Goal: Obtain resource: Obtain resource

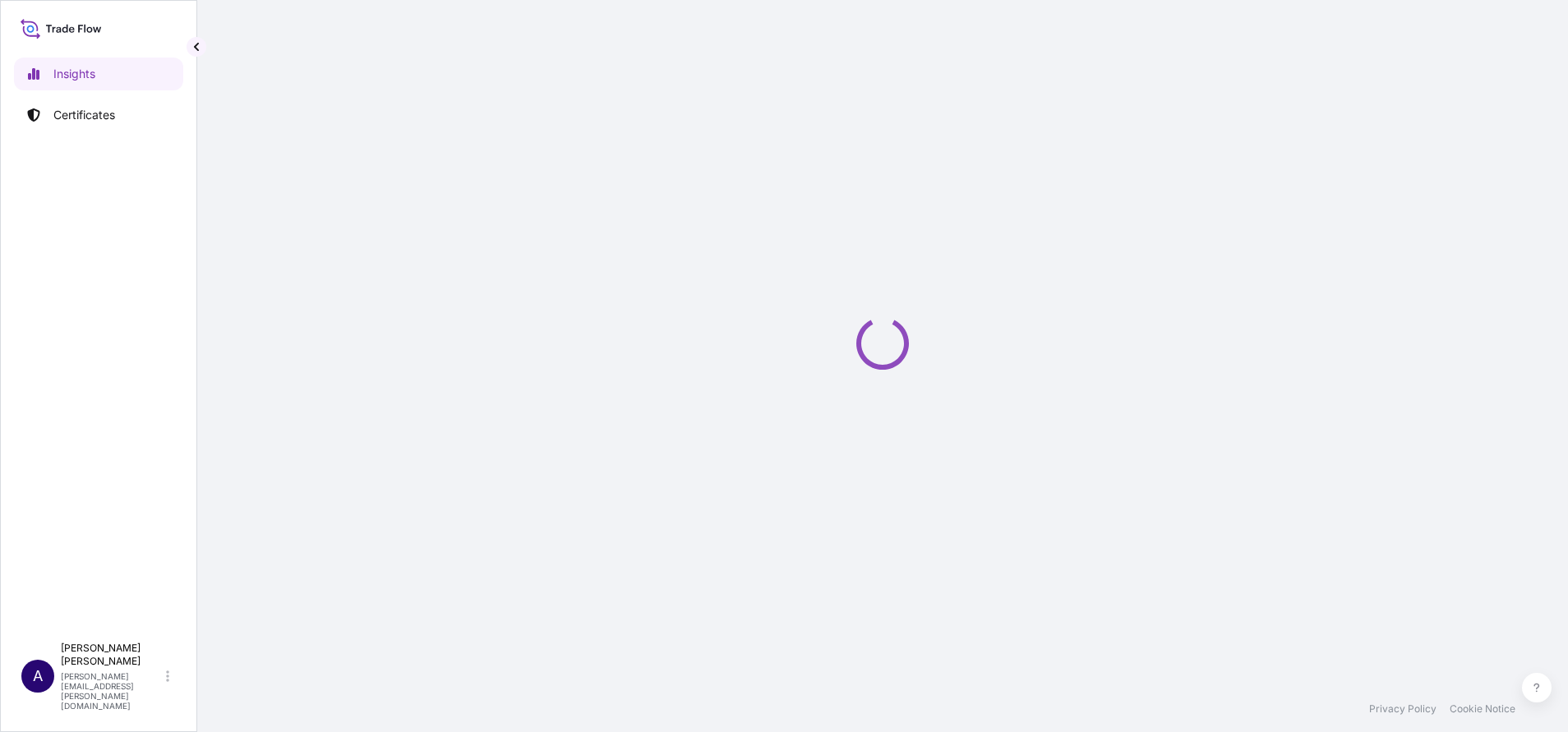
select select "2025"
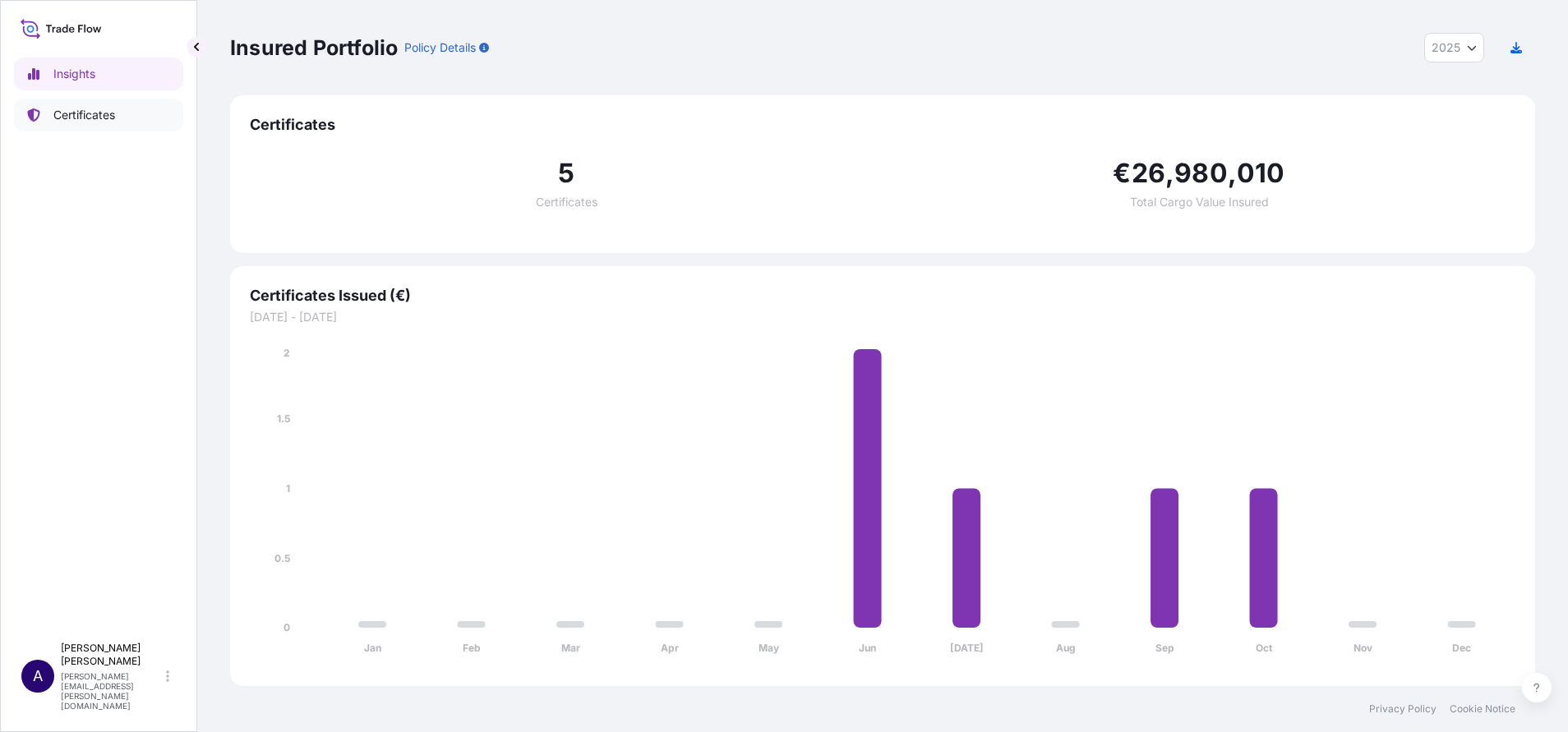
click at [86, 113] on p "Certificates" at bounding box center [84, 115] width 62 height 16
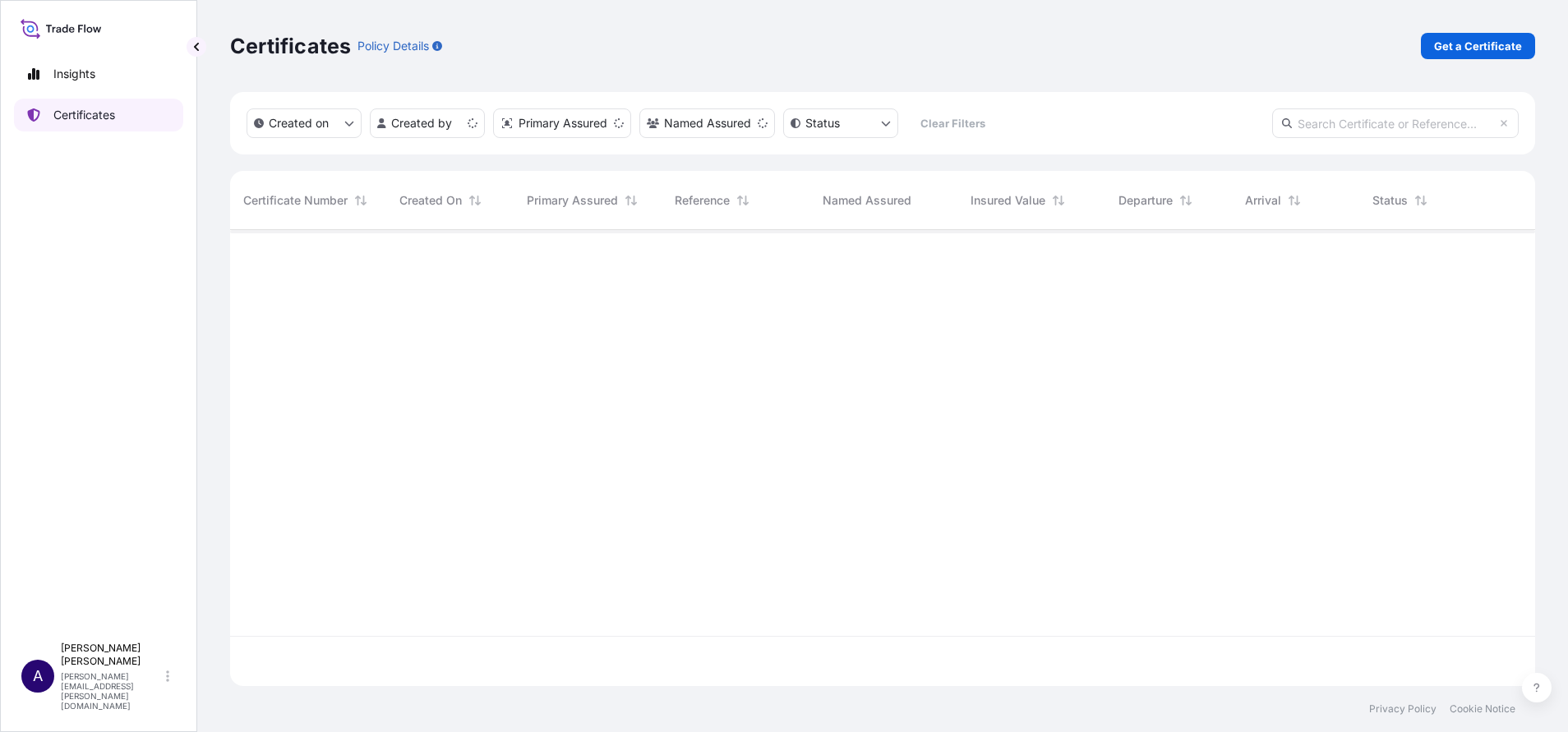
scroll to position [447, 1286]
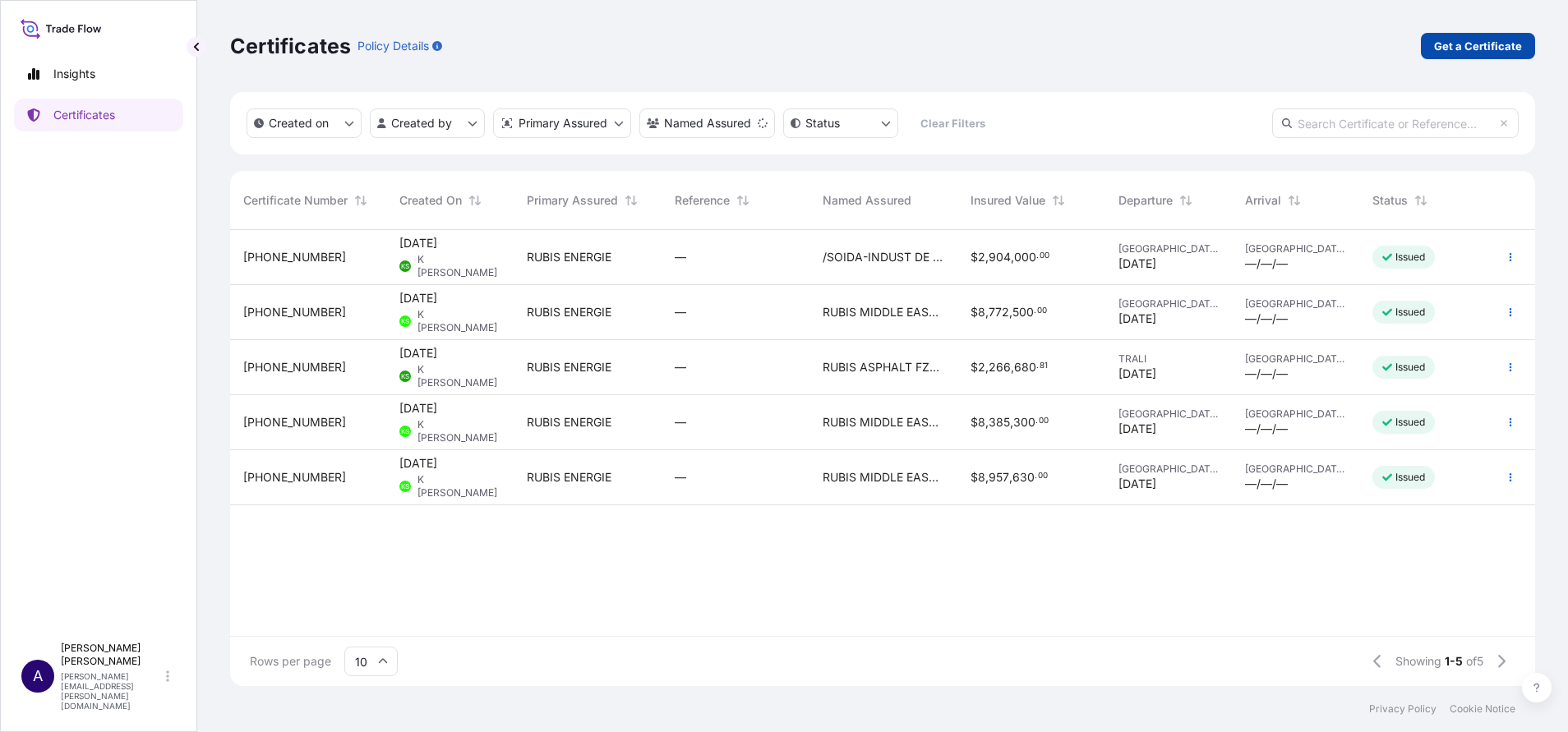
click at [1462, 42] on p "Get a Certificate" at bounding box center [1478, 46] width 88 height 16
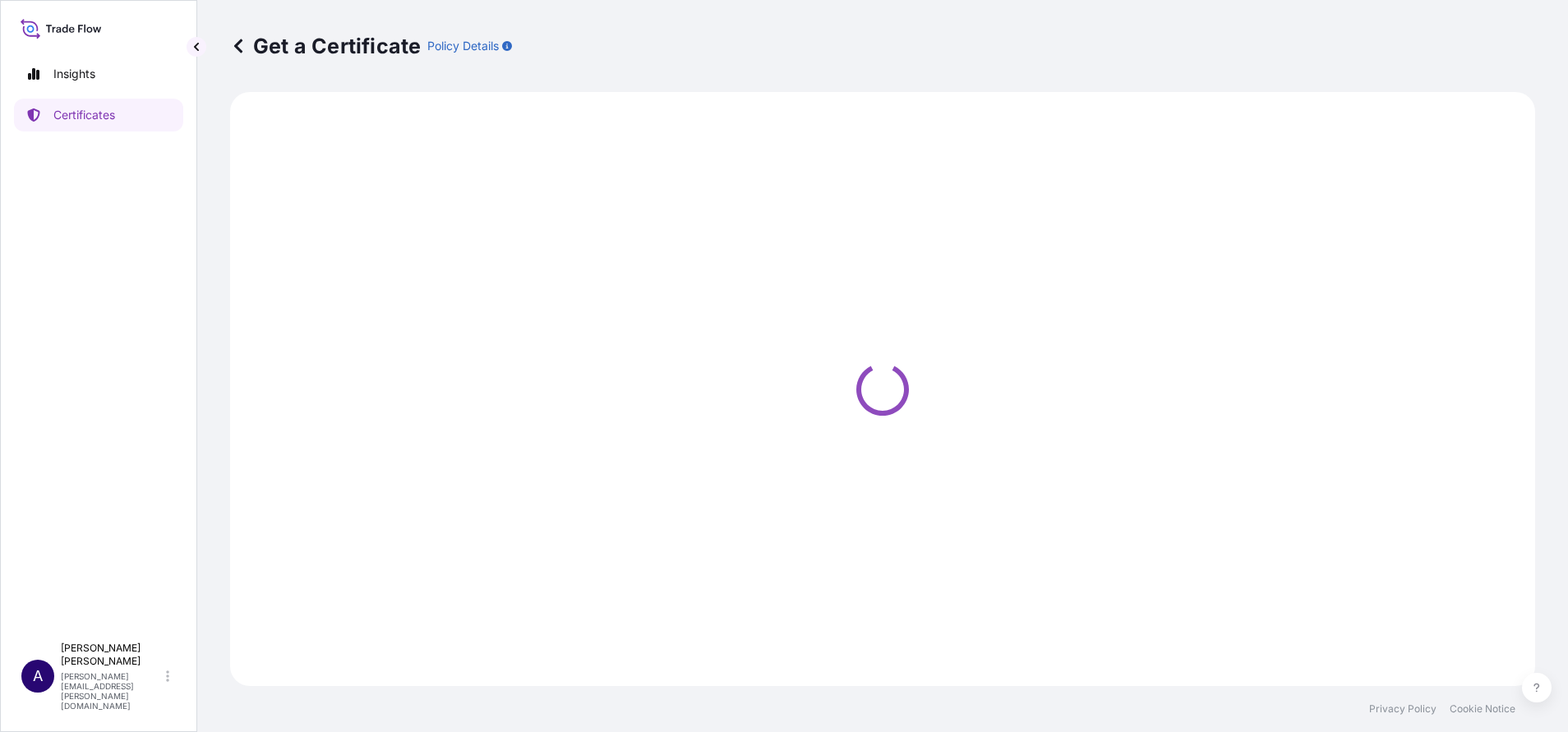
select select "Barge"
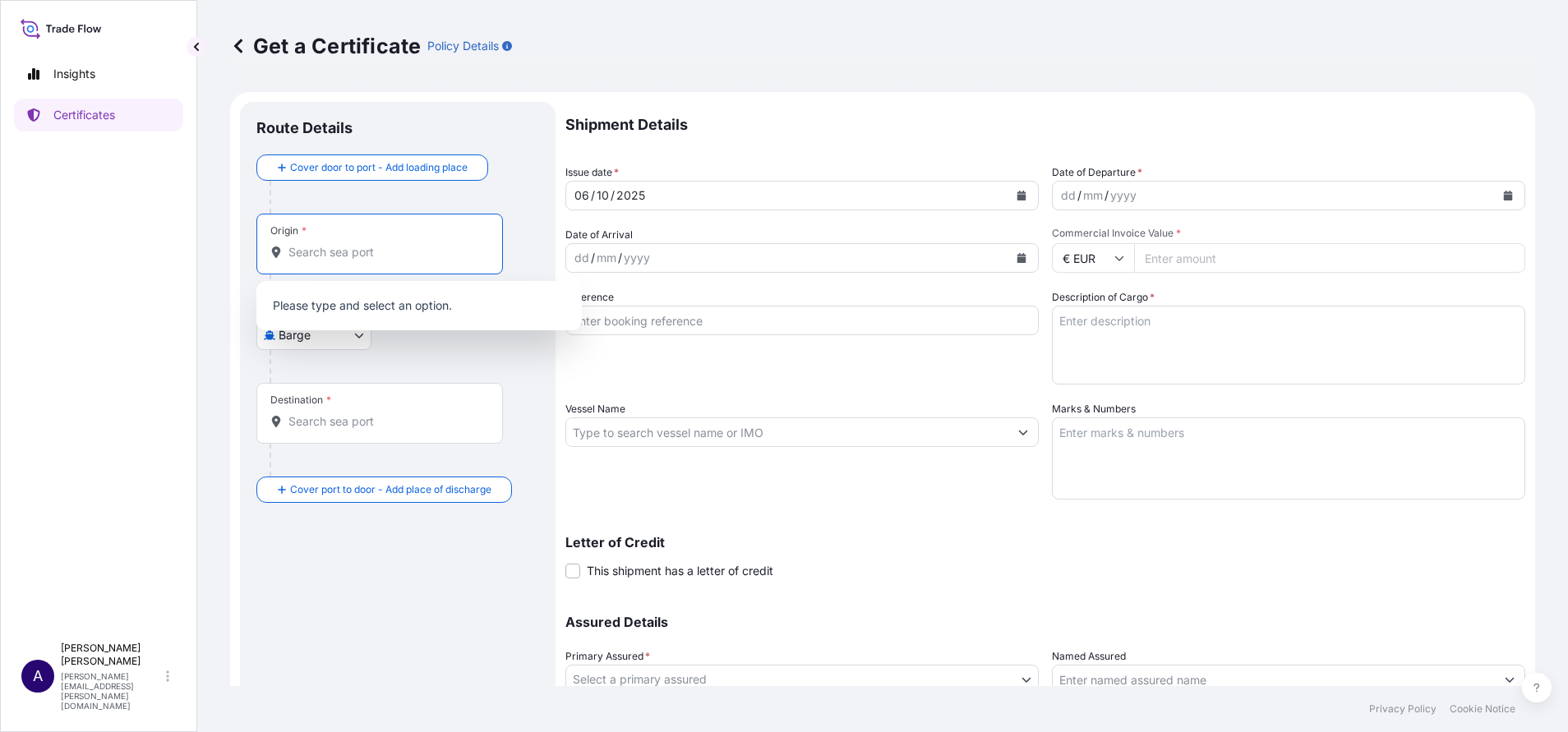
click at [406, 259] on input "Origin *" at bounding box center [386, 252] width 194 height 16
paste input "DAKAR PORT"
click at [381, 299] on span "[GEOGRAPHIC_DATA], [GEOGRAPHIC_DATA]" at bounding box center [433, 301] width 241 height 16
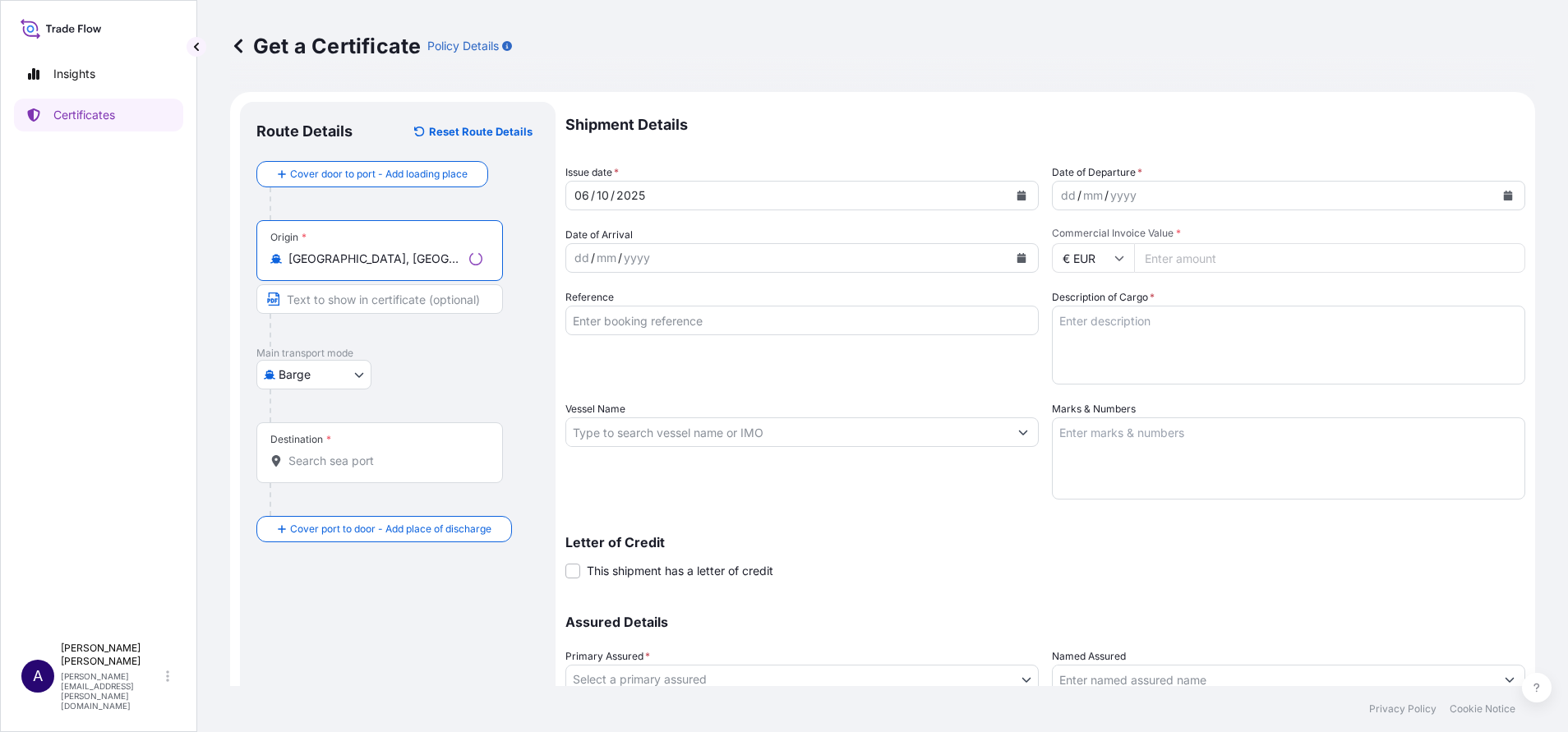
type input "[GEOGRAPHIC_DATA], [GEOGRAPHIC_DATA]"
click at [356, 381] on body "0 options available. 1 option available. Insights Certificates A [PERSON_NAME] …" at bounding box center [784, 366] width 1568 height 732
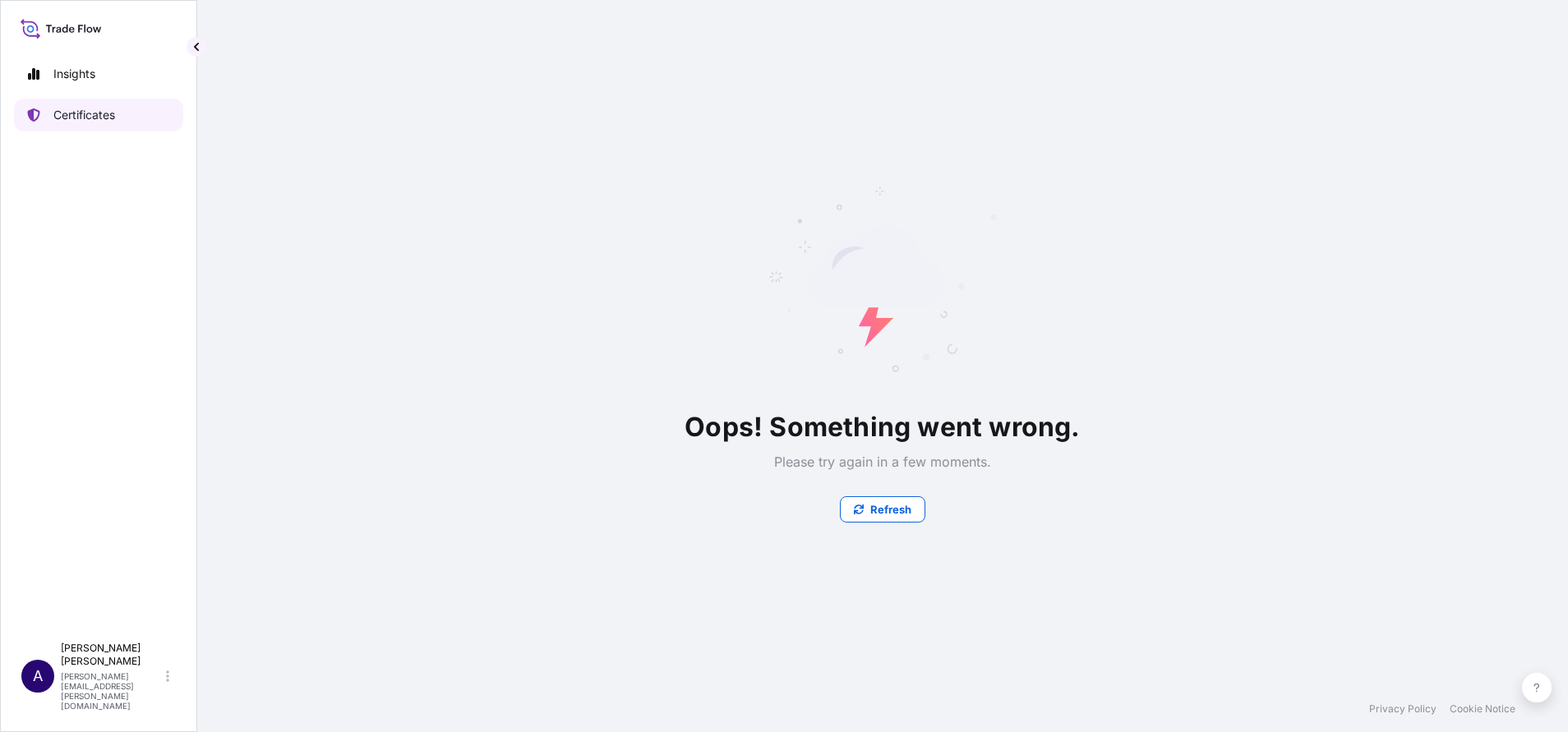
click at [86, 120] on p "Certificates" at bounding box center [84, 115] width 62 height 16
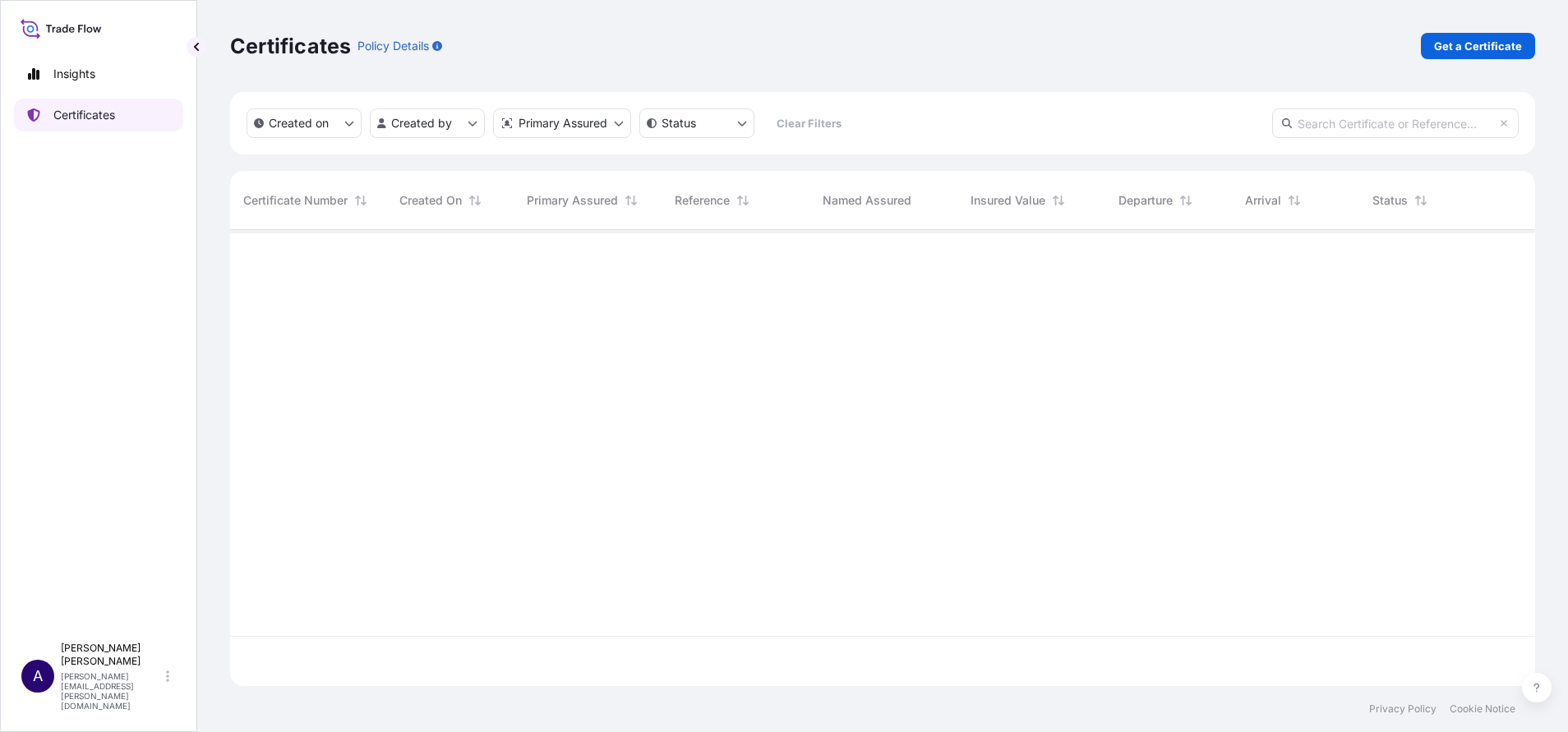
scroll to position [447, 1286]
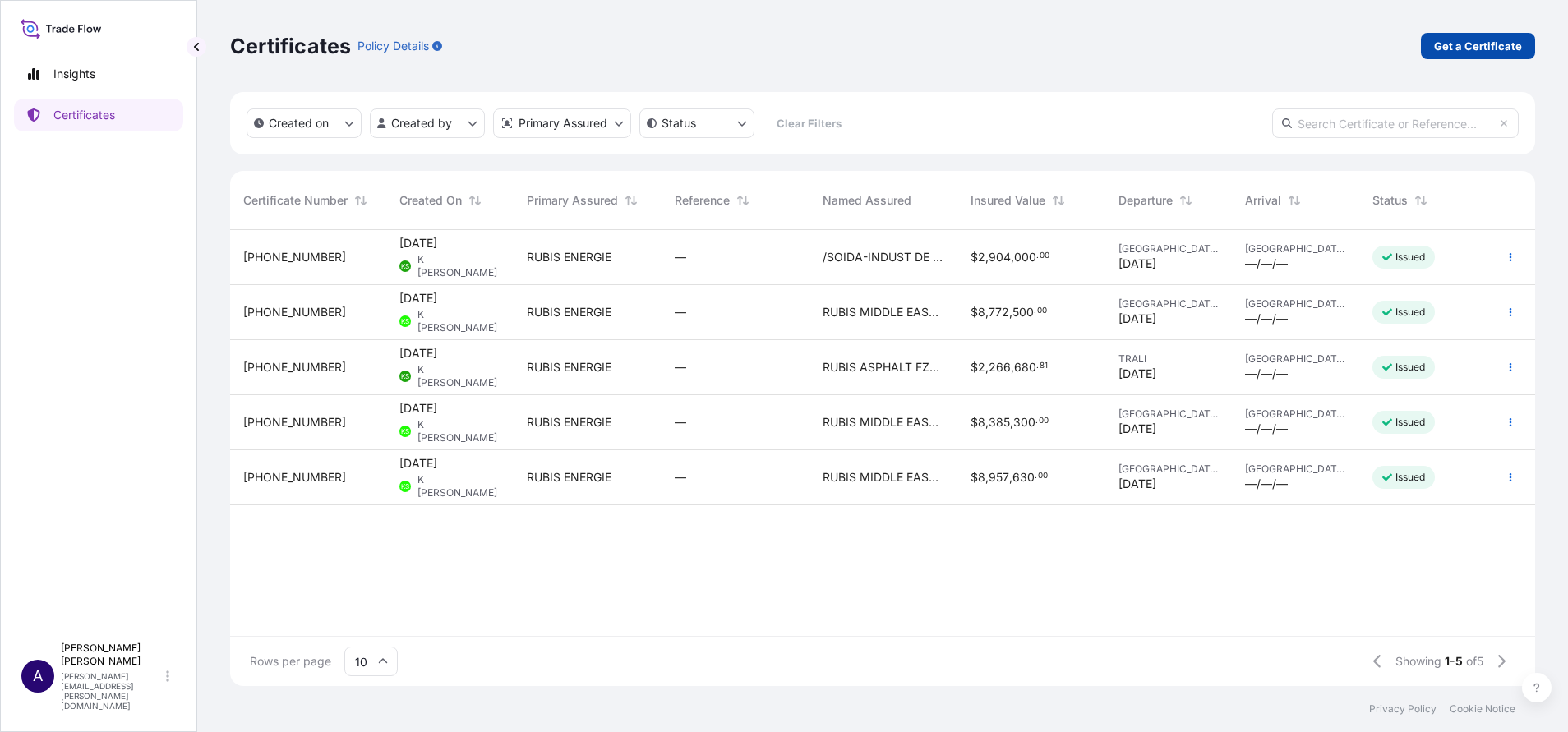
click at [1472, 44] on p "Get a Certificate" at bounding box center [1478, 46] width 88 height 16
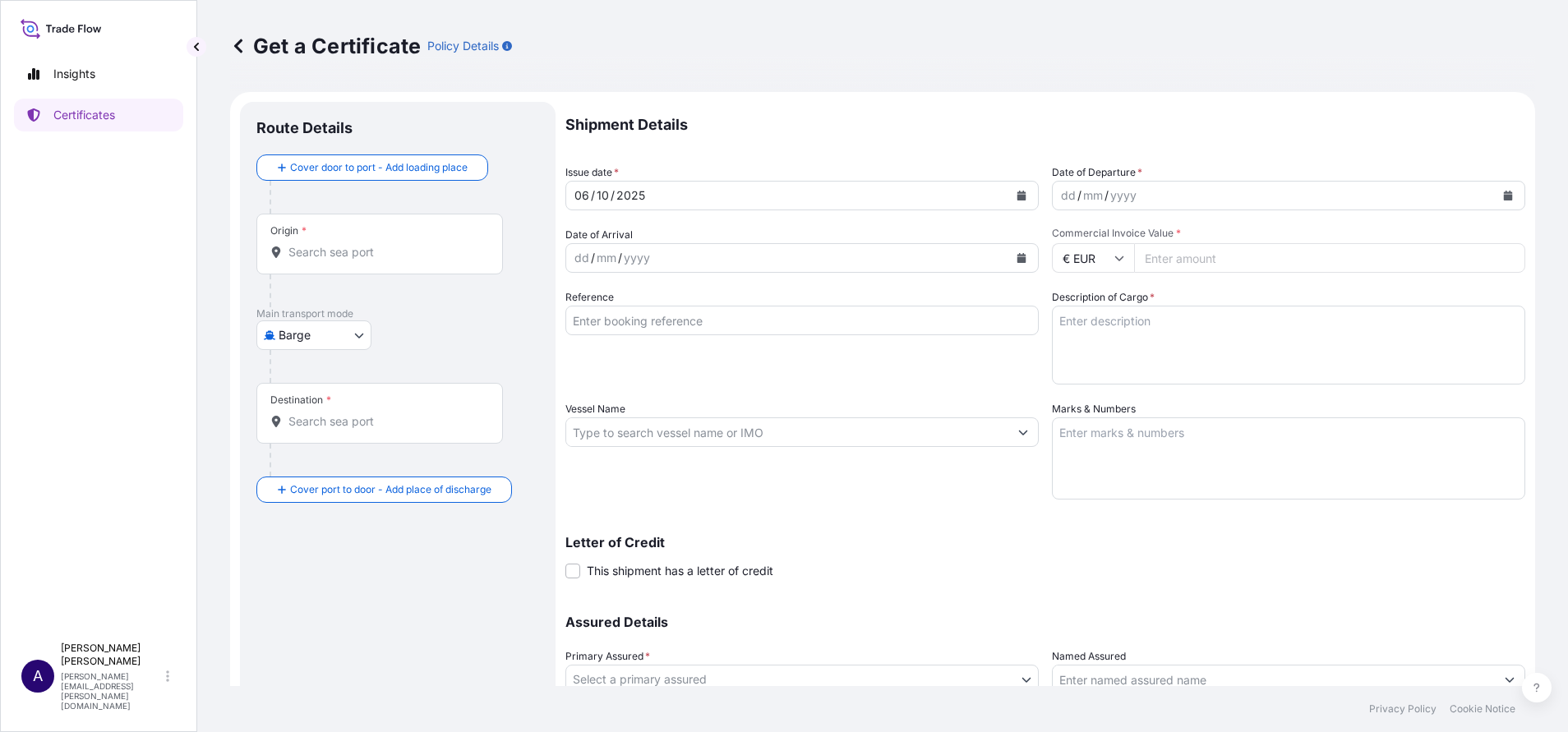
click at [355, 333] on body "Insights Certificates A [PERSON_NAME] [PERSON_NAME][EMAIL_ADDRESS][PERSON_NAME]…" at bounding box center [784, 366] width 1568 height 732
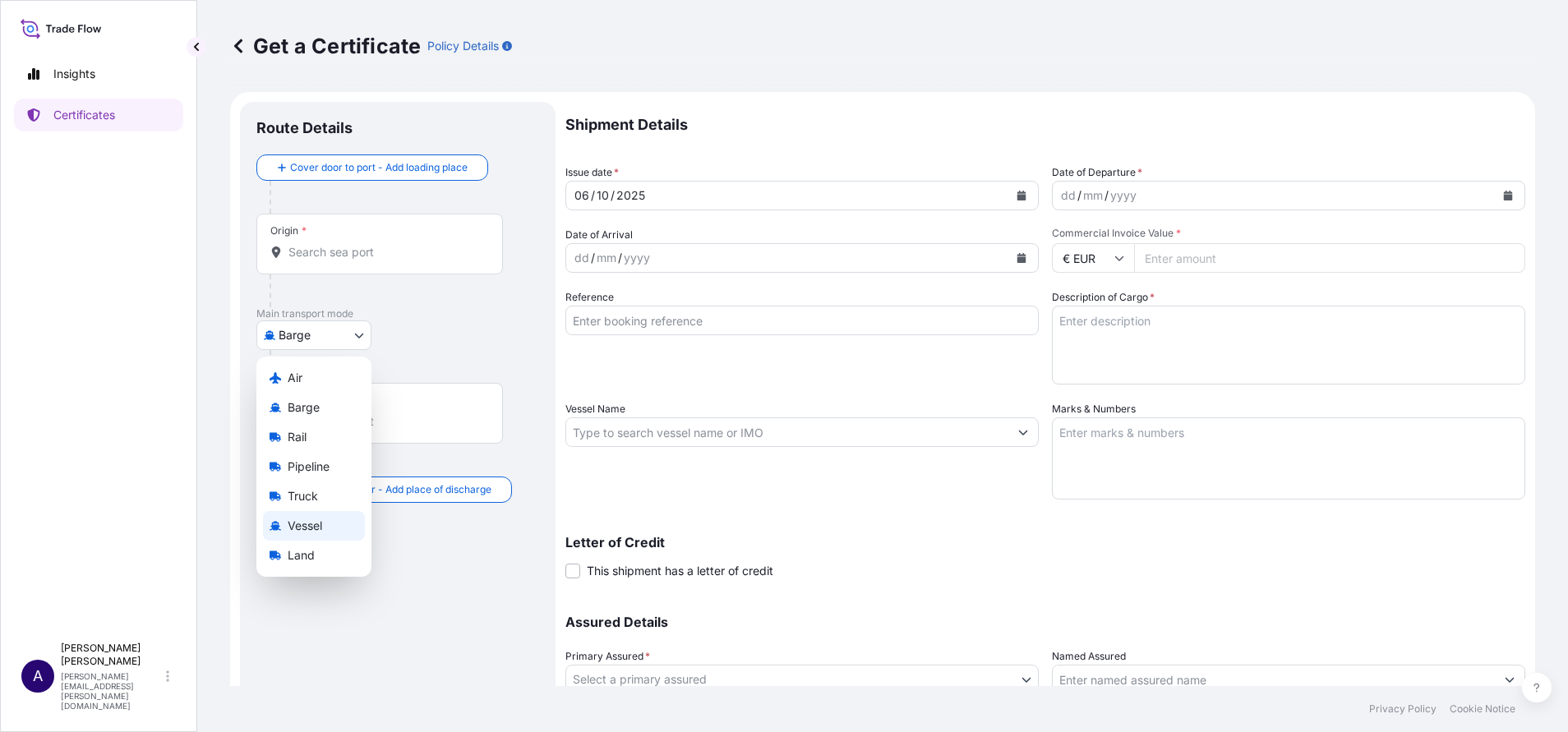
click at [312, 527] on span "Vessel" at bounding box center [305, 525] width 35 height 16
select select "Vessel"
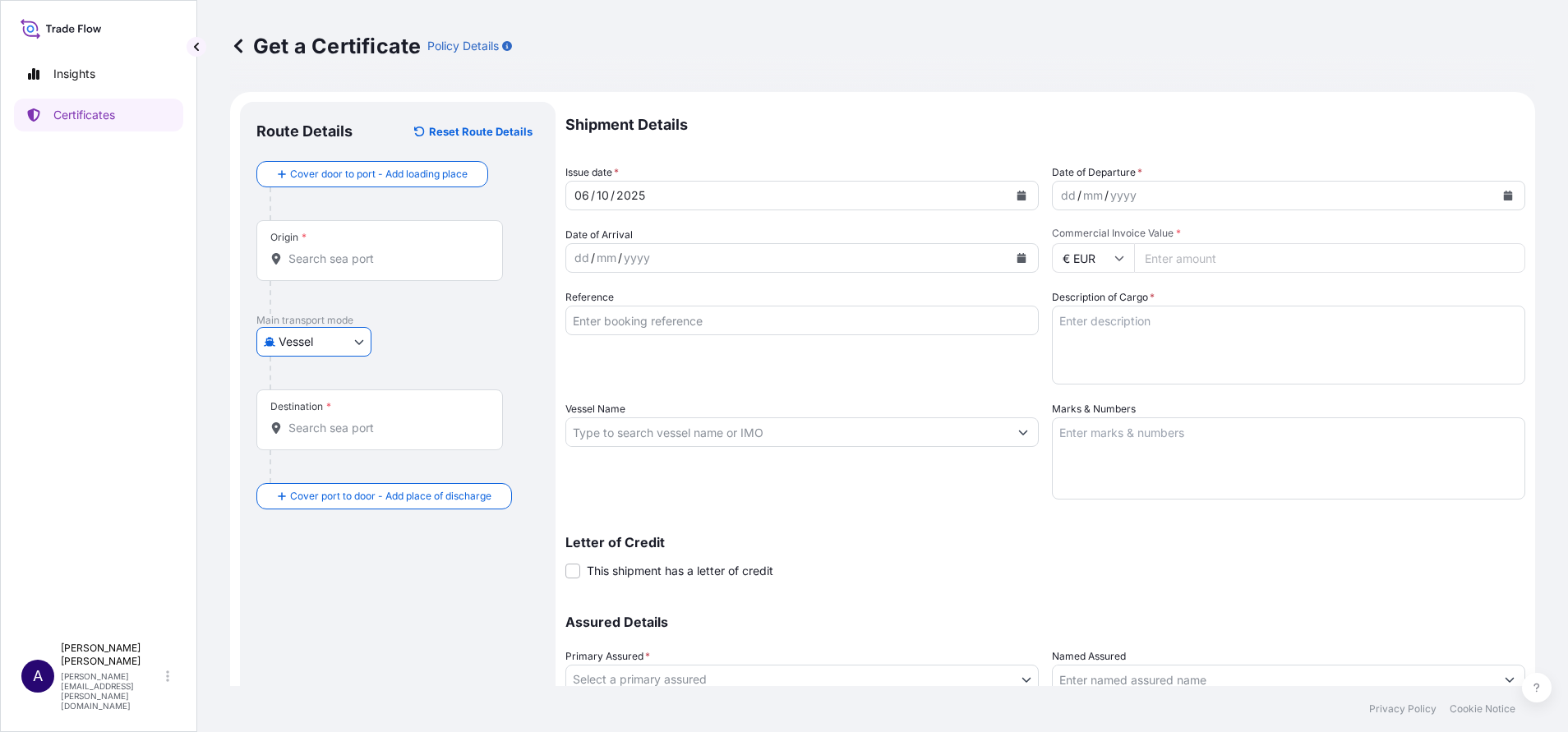
click at [381, 264] on input "Origin *" at bounding box center [386, 258] width 194 height 16
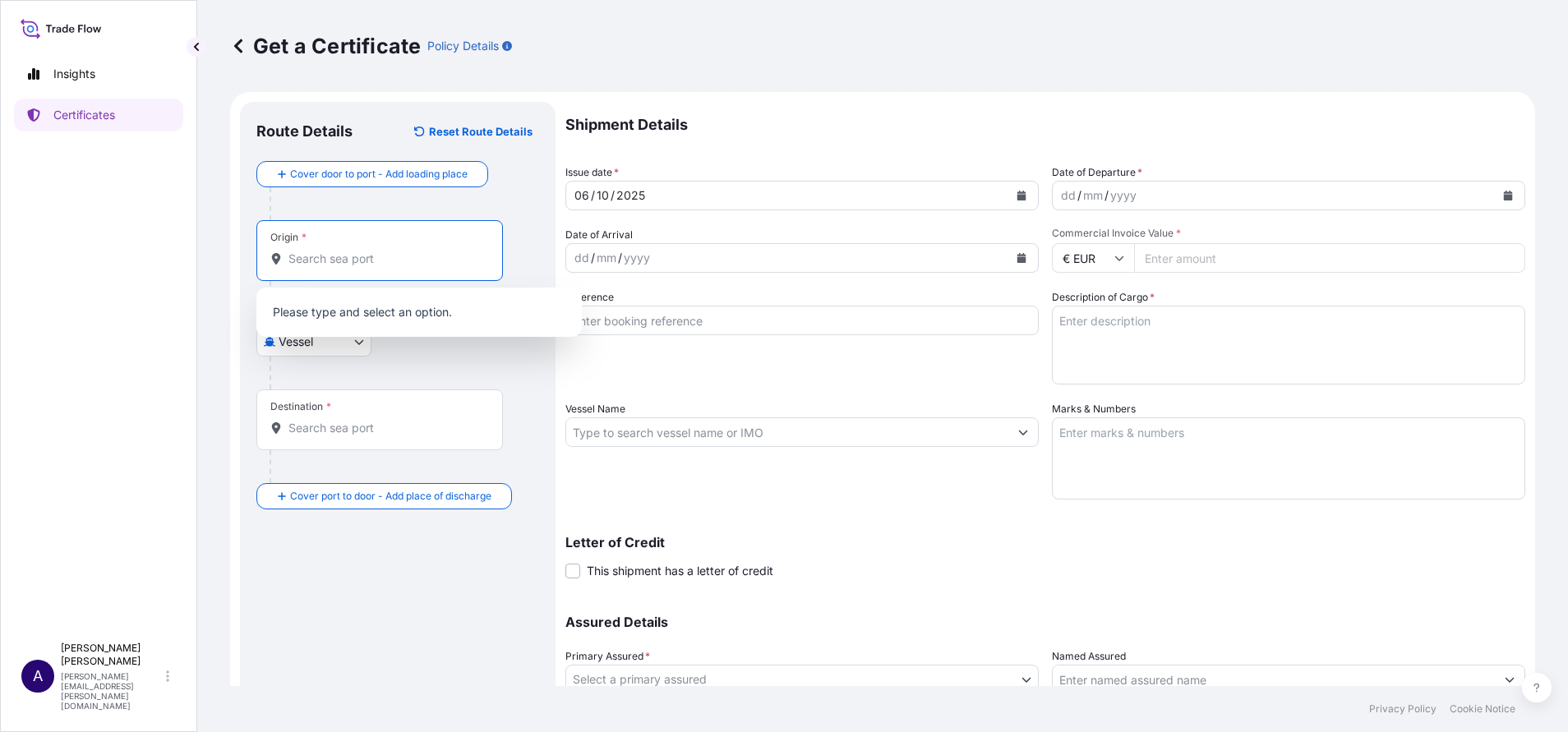
paste input "DAKAR PORT"
click at [353, 320] on span "Any port in this location" at bounding box center [433, 325] width 241 height 16
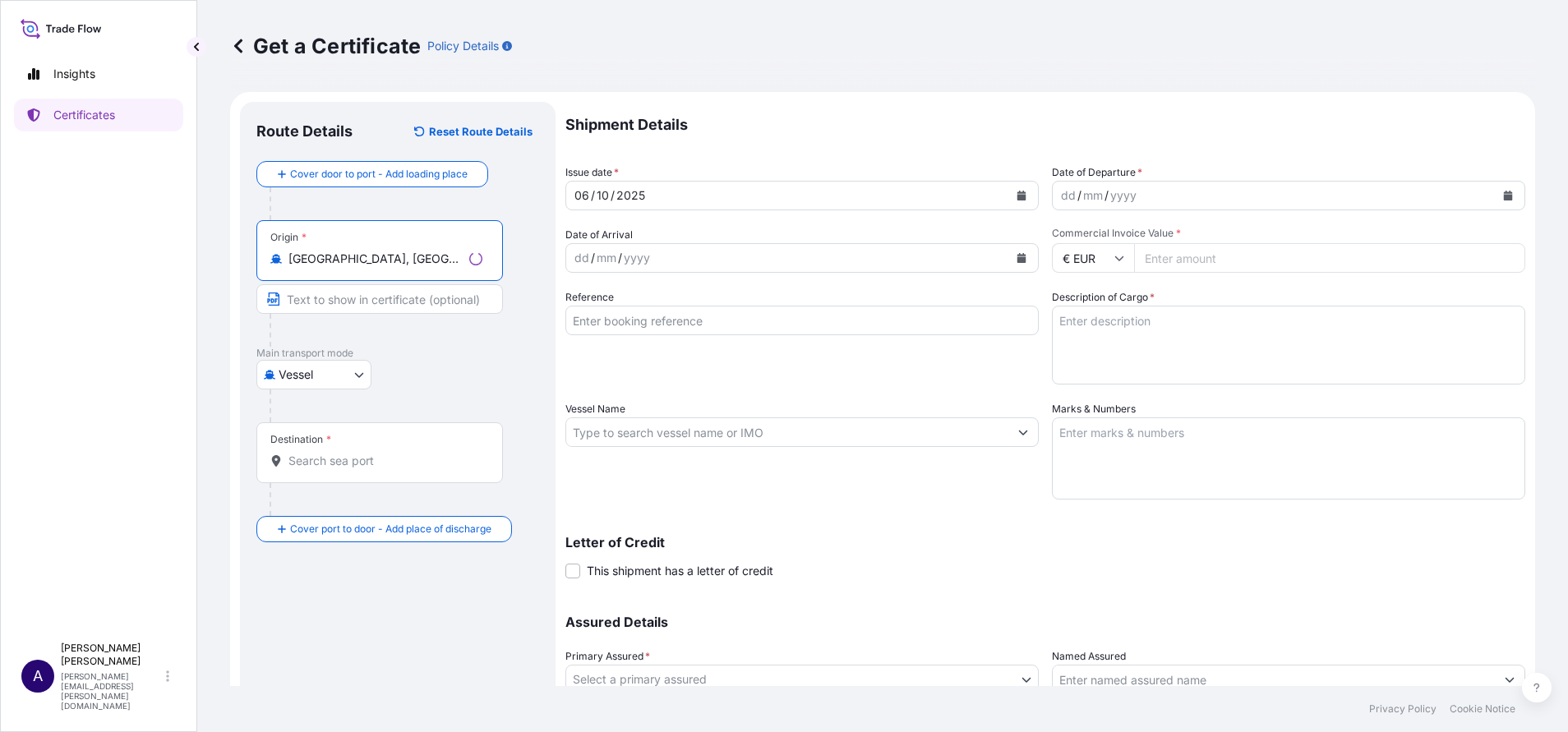
type input "[GEOGRAPHIC_DATA], [GEOGRAPHIC_DATA]"
click at [333, 452] on div "Destination *" at bounding box center [380, 453] width 247 height 61
click at [333, 453] on input "Destination *" at bounding box center [386, 460] width 194 height 16
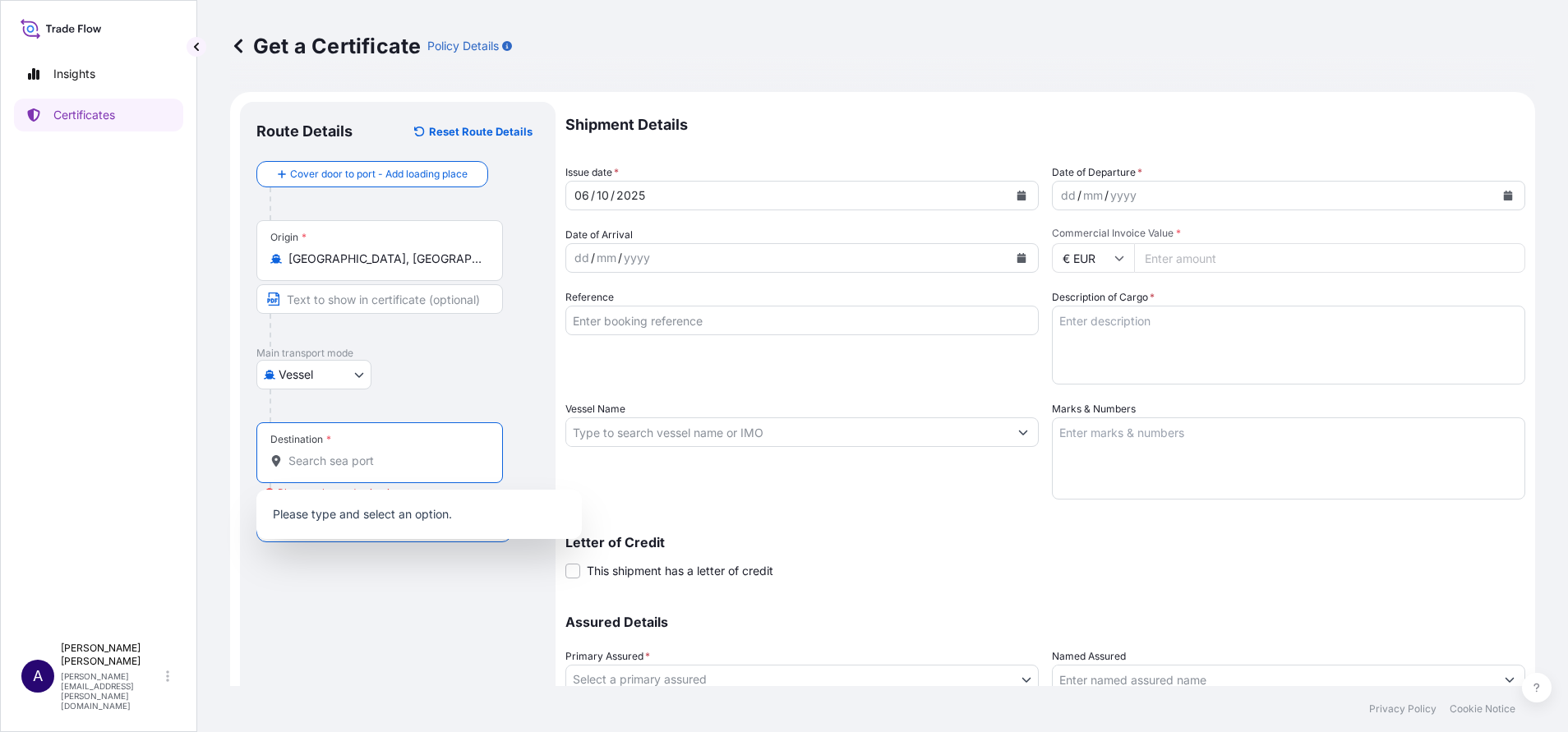
click at [421, 460] on input "Destination * Please select a destination" at bounding box center [386, 460] width 194 height 16
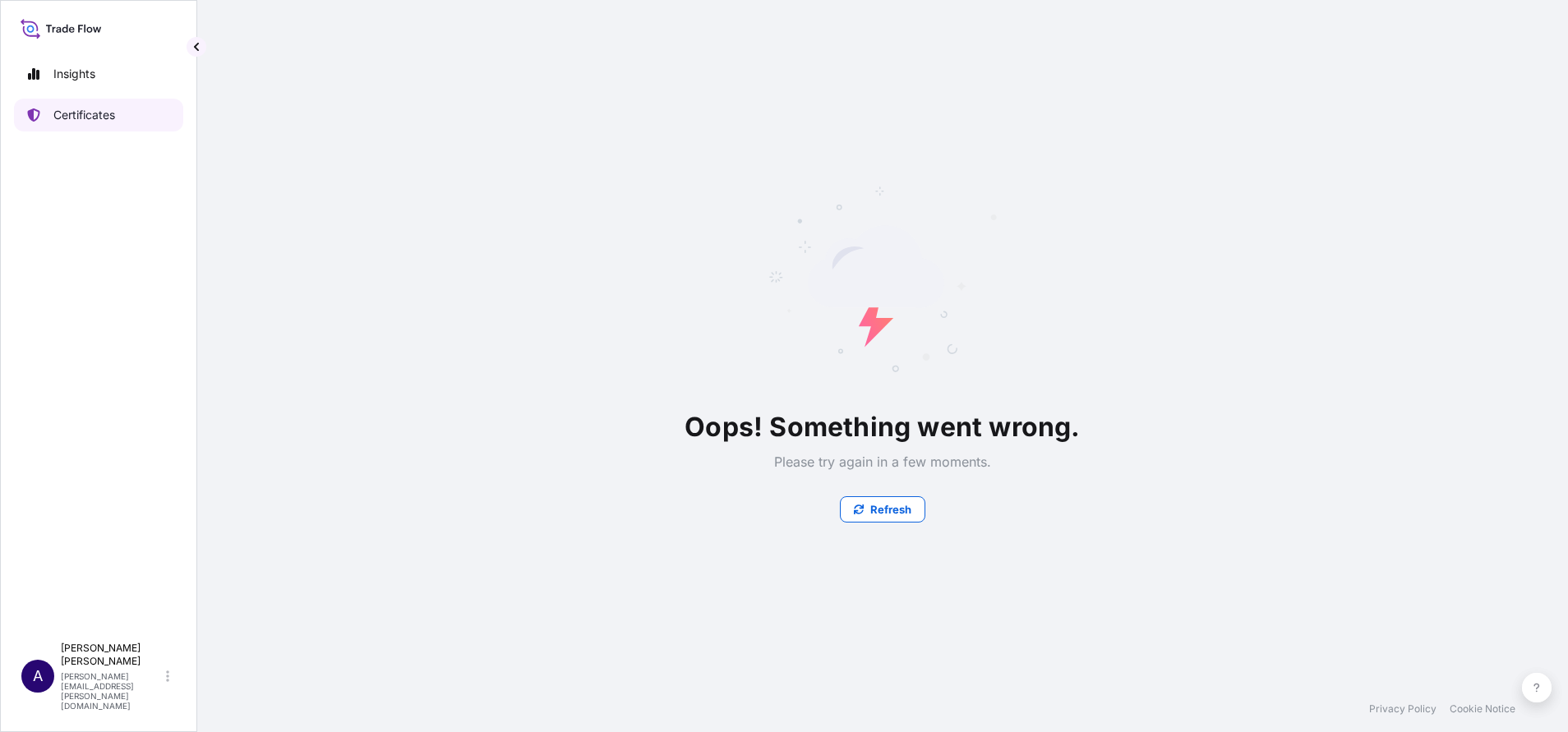
click at [93, 109] on p "Certificates" at bounding box center [84, 115] width 62 height 16
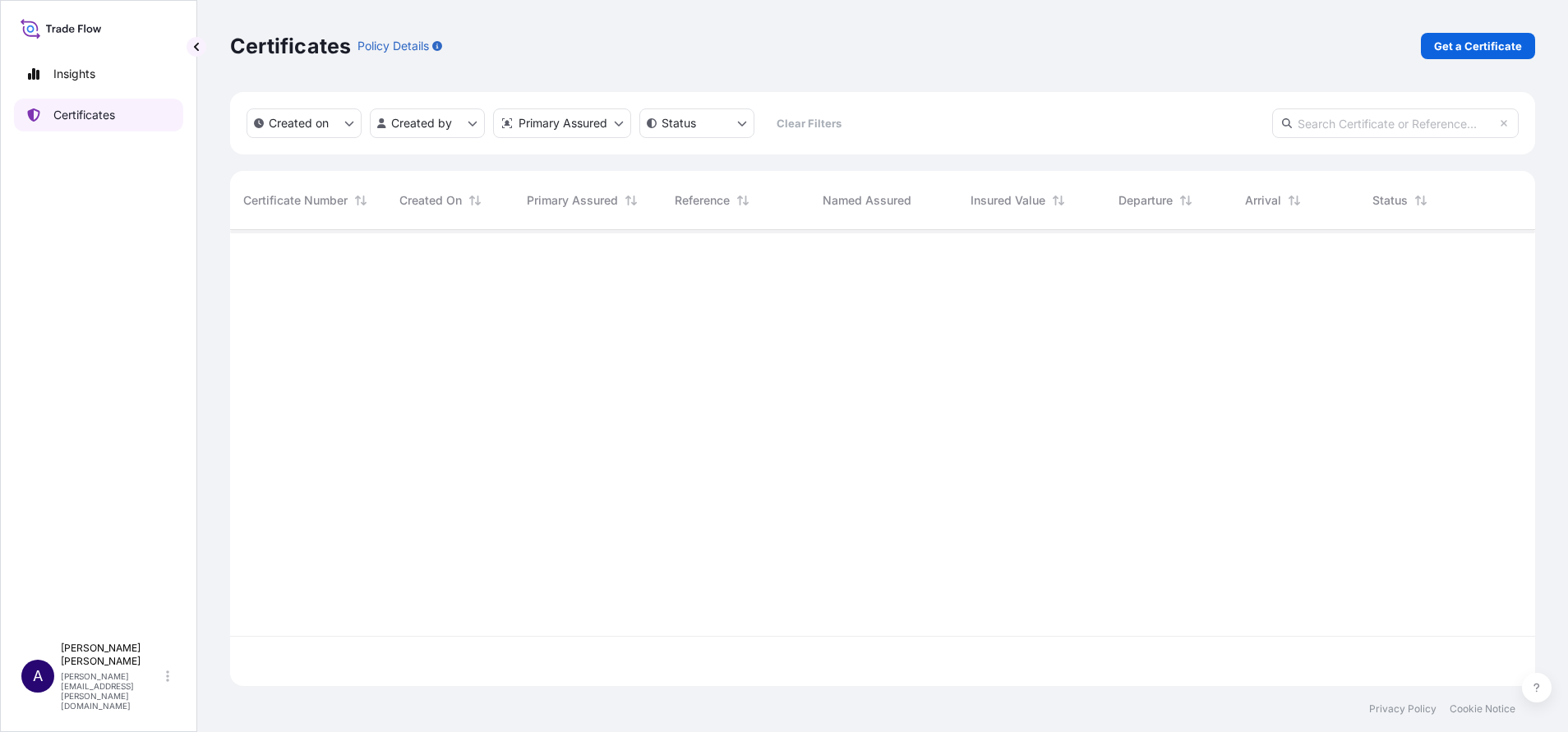
scroll to position [447, 1286]
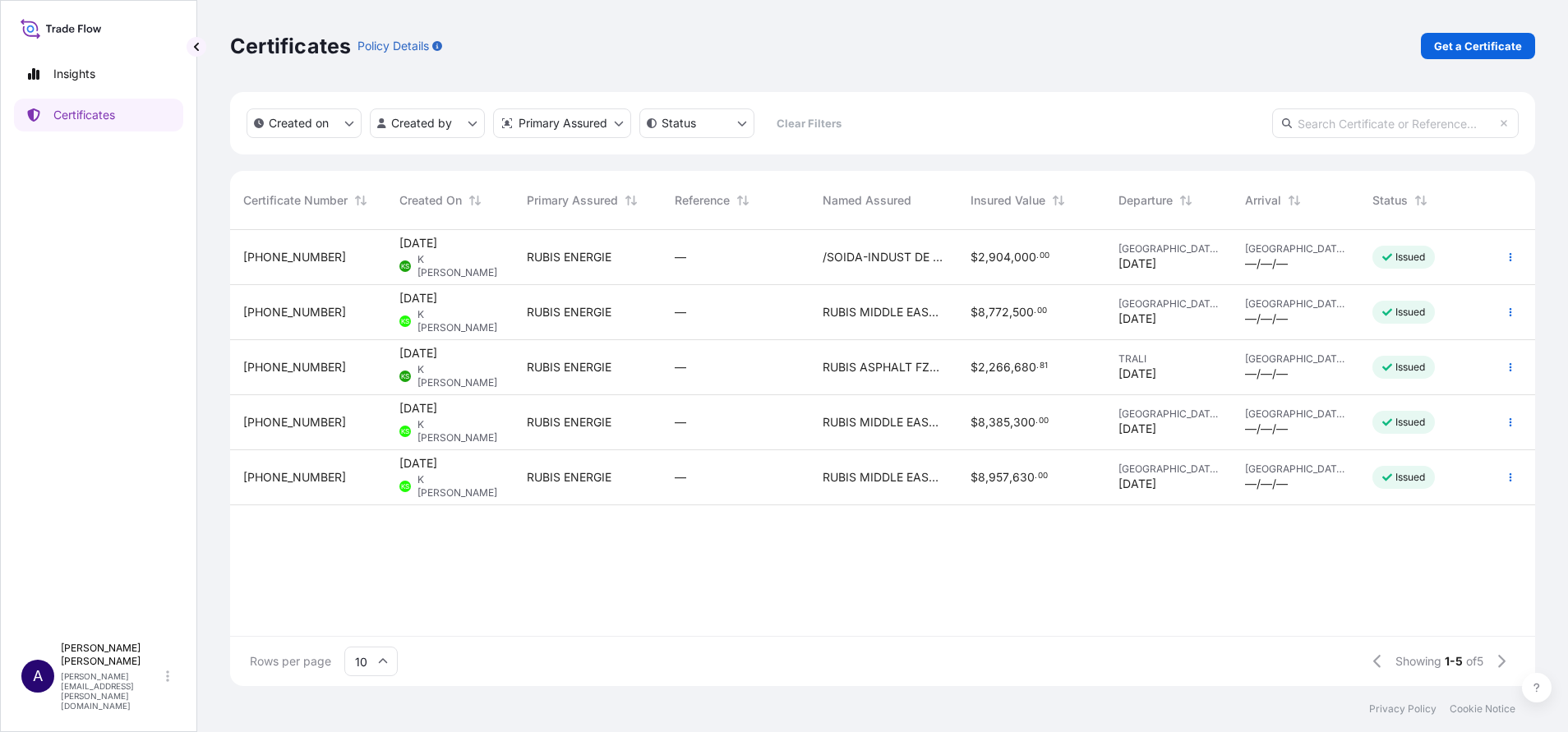
click at [286, 252] on span "[PHONE_NUMBER]" at bounding box center [295, 257] width 103 height 16
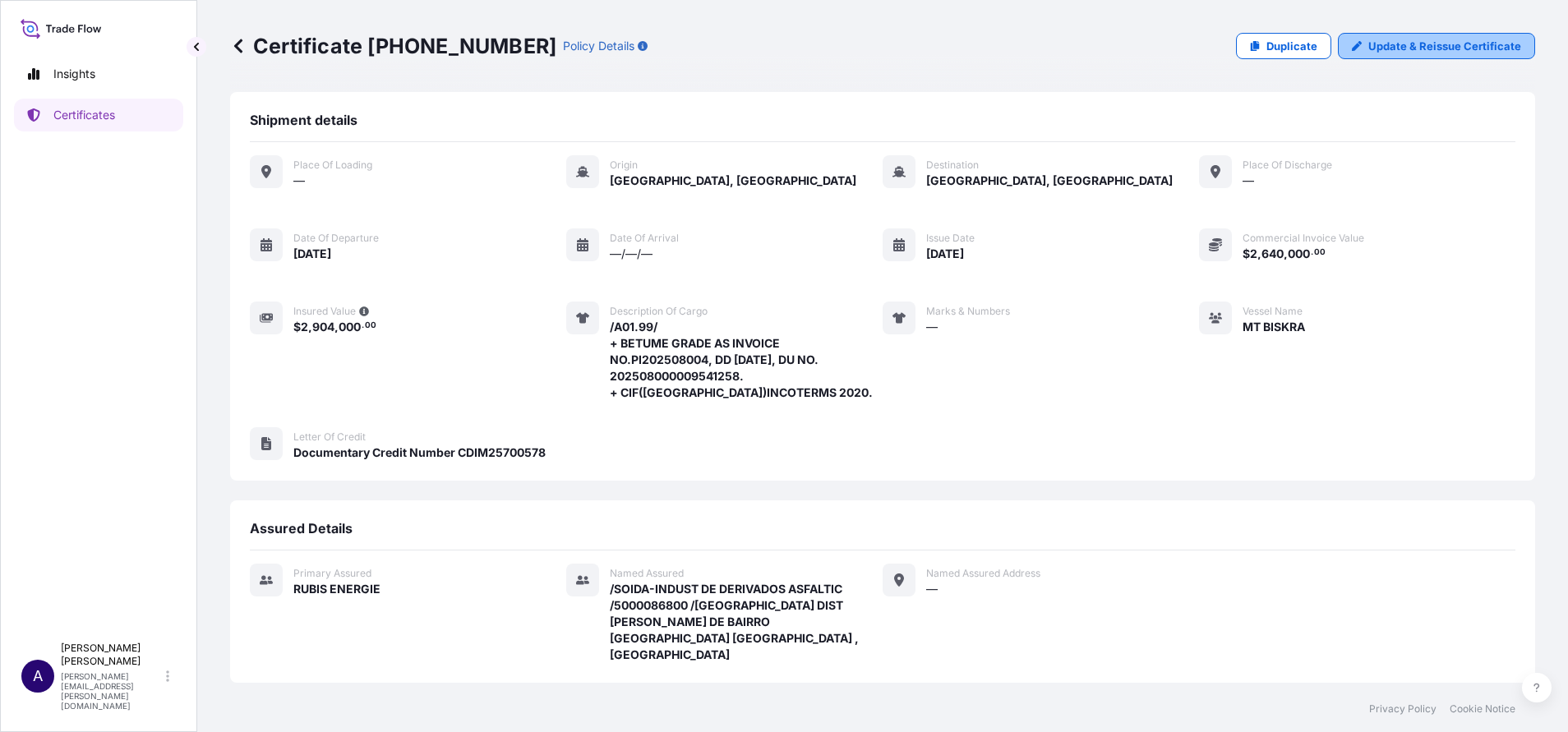
click at [1419, 47] on p "Update & Reissue Certificate" at bounding box center [1445, 46] width 153 height 16
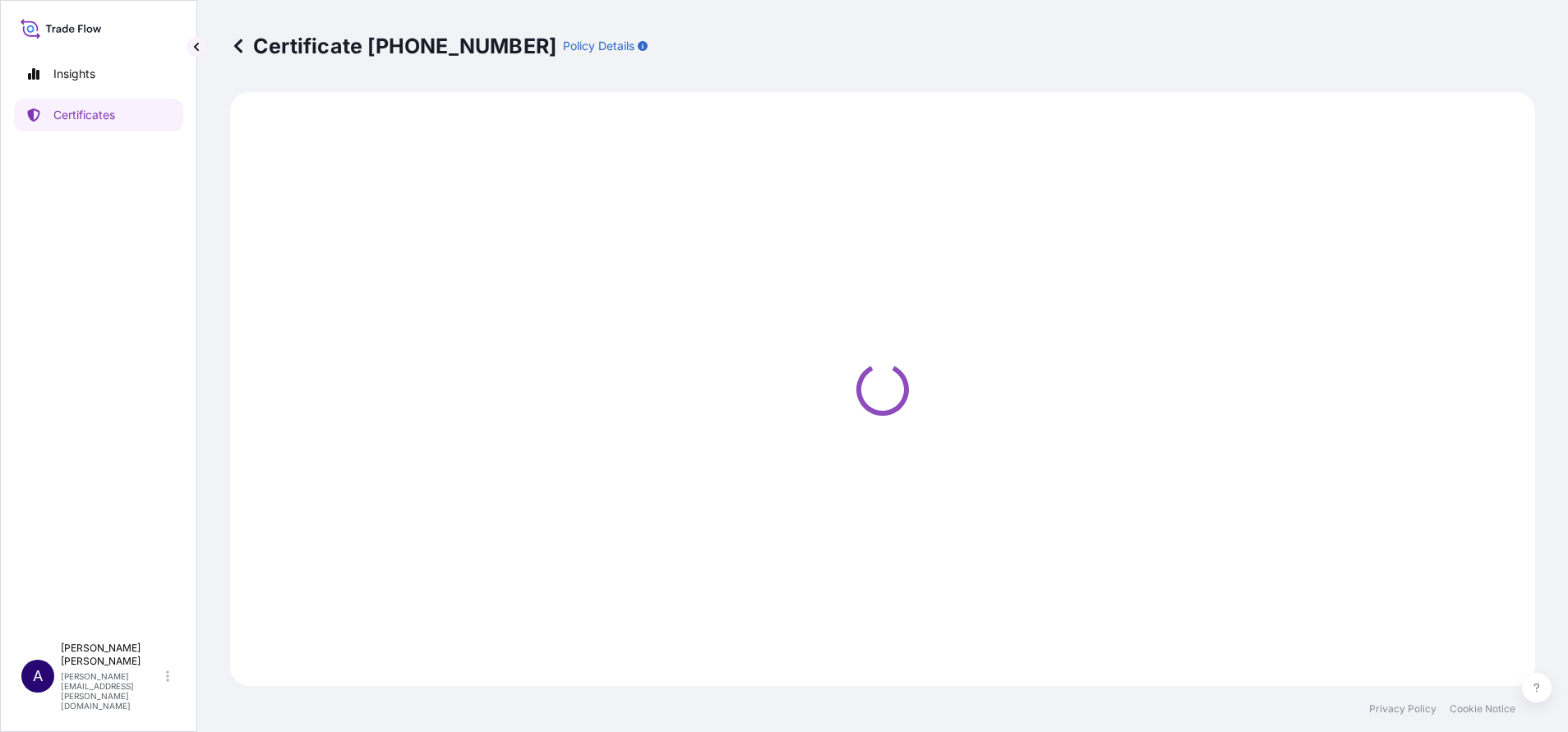
select select "Vessel"
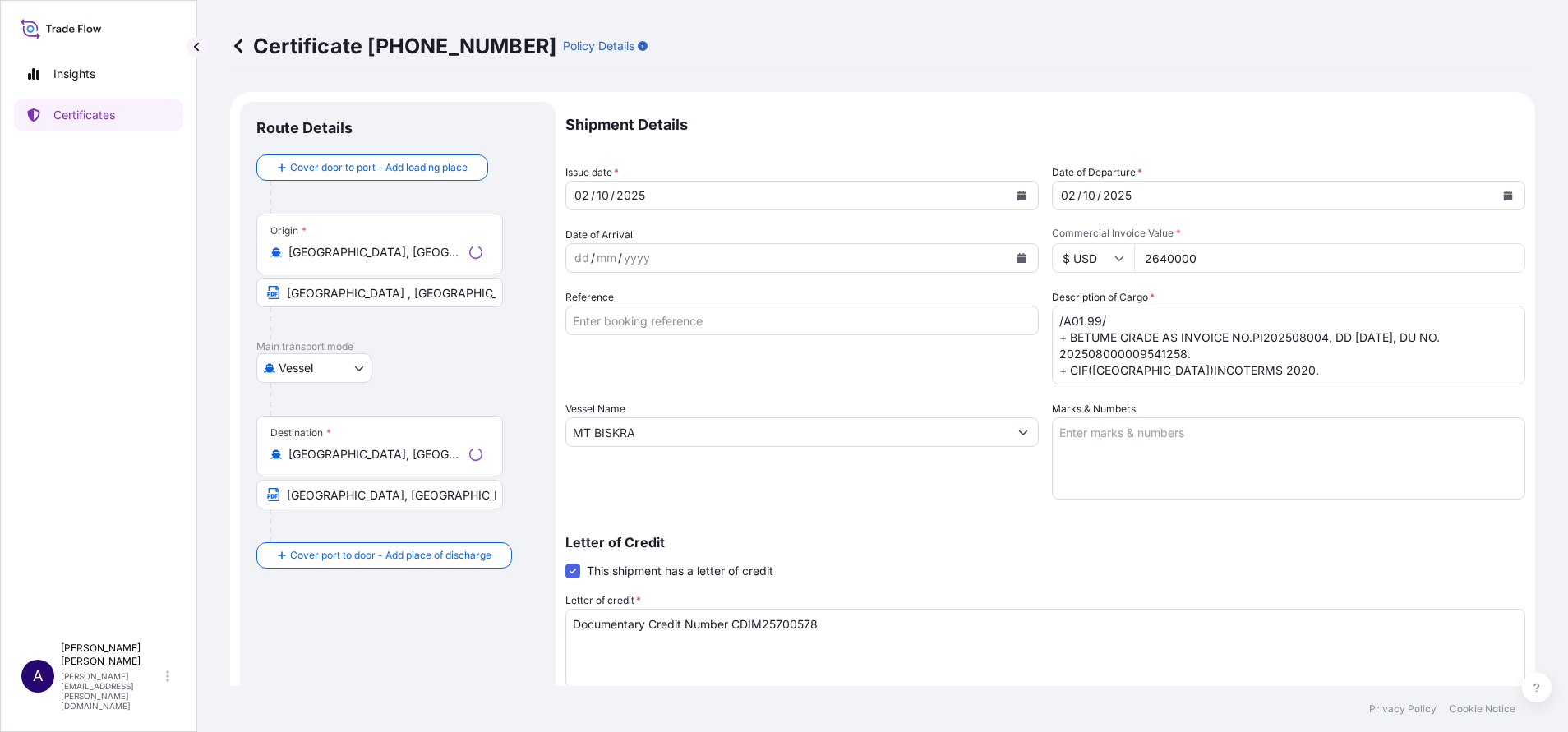
select select "32162"
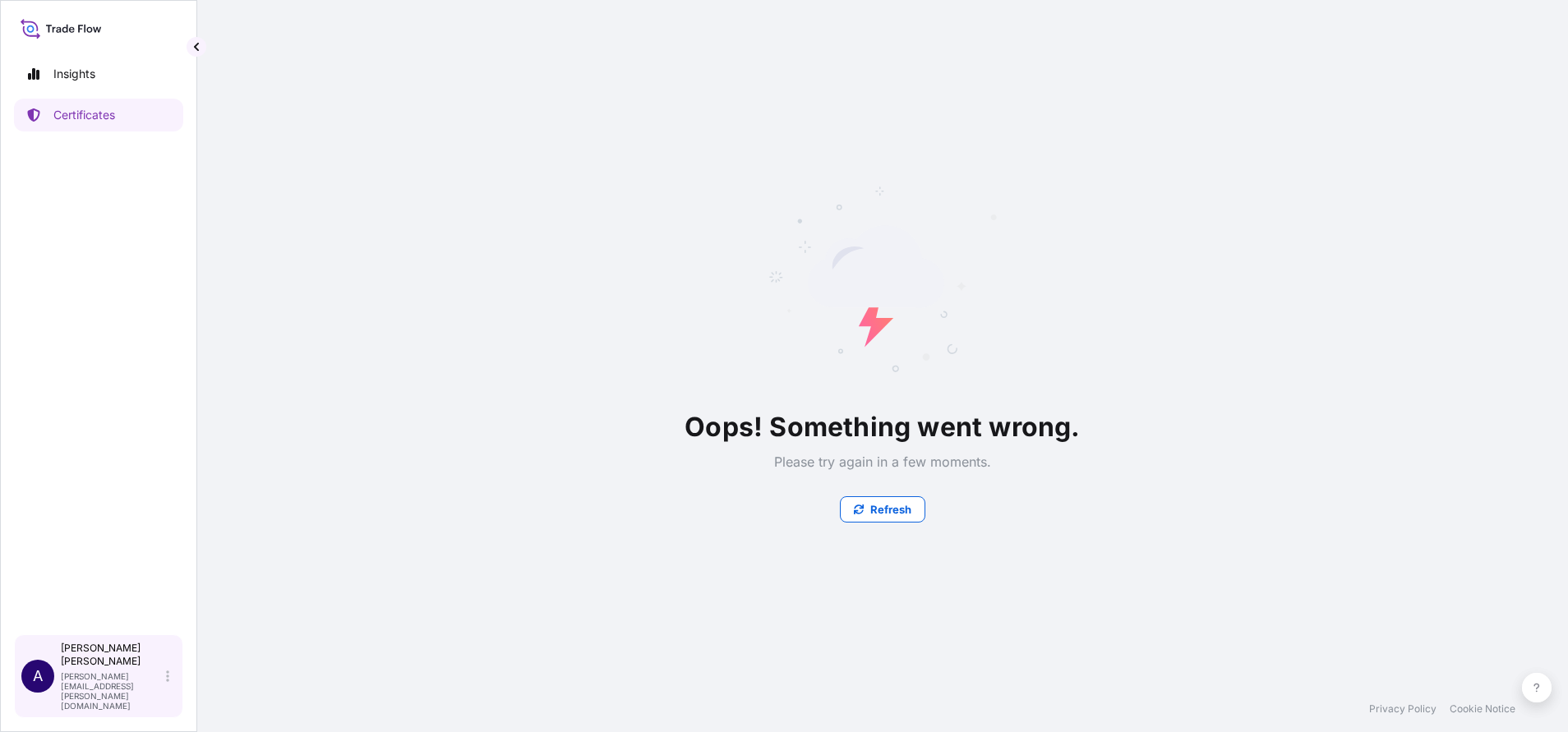
click at [176, 697] on div "A [PERSON_NAME] [PERSON_NAME][EMAIL_ADDRESS][PERSON_NAME][DOMAIN_NAME]" at bounding box center [99, 675] width 170 height 84
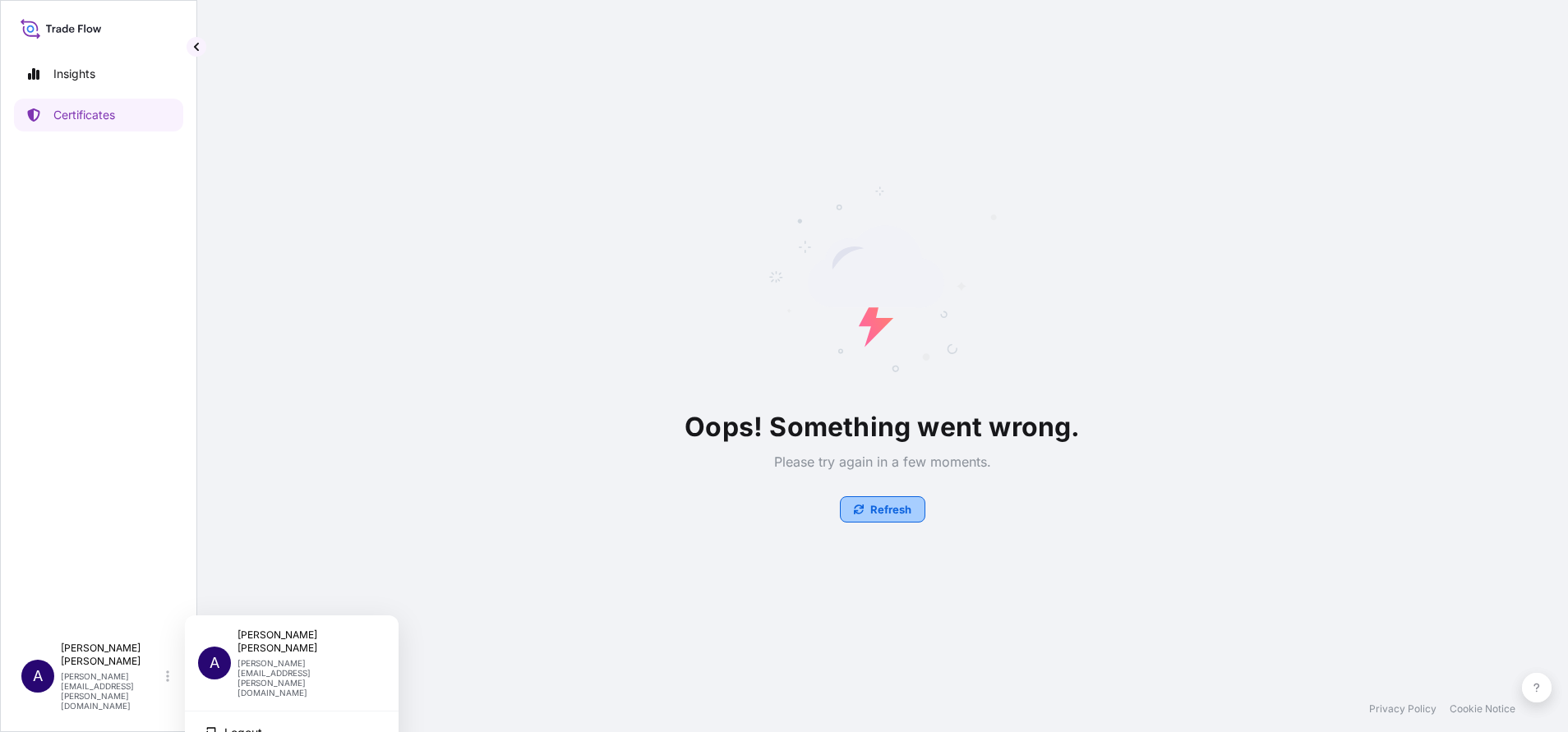
click at [874, 508] on p "Refresh" at bounding box center [891, 509] width 41 height 16
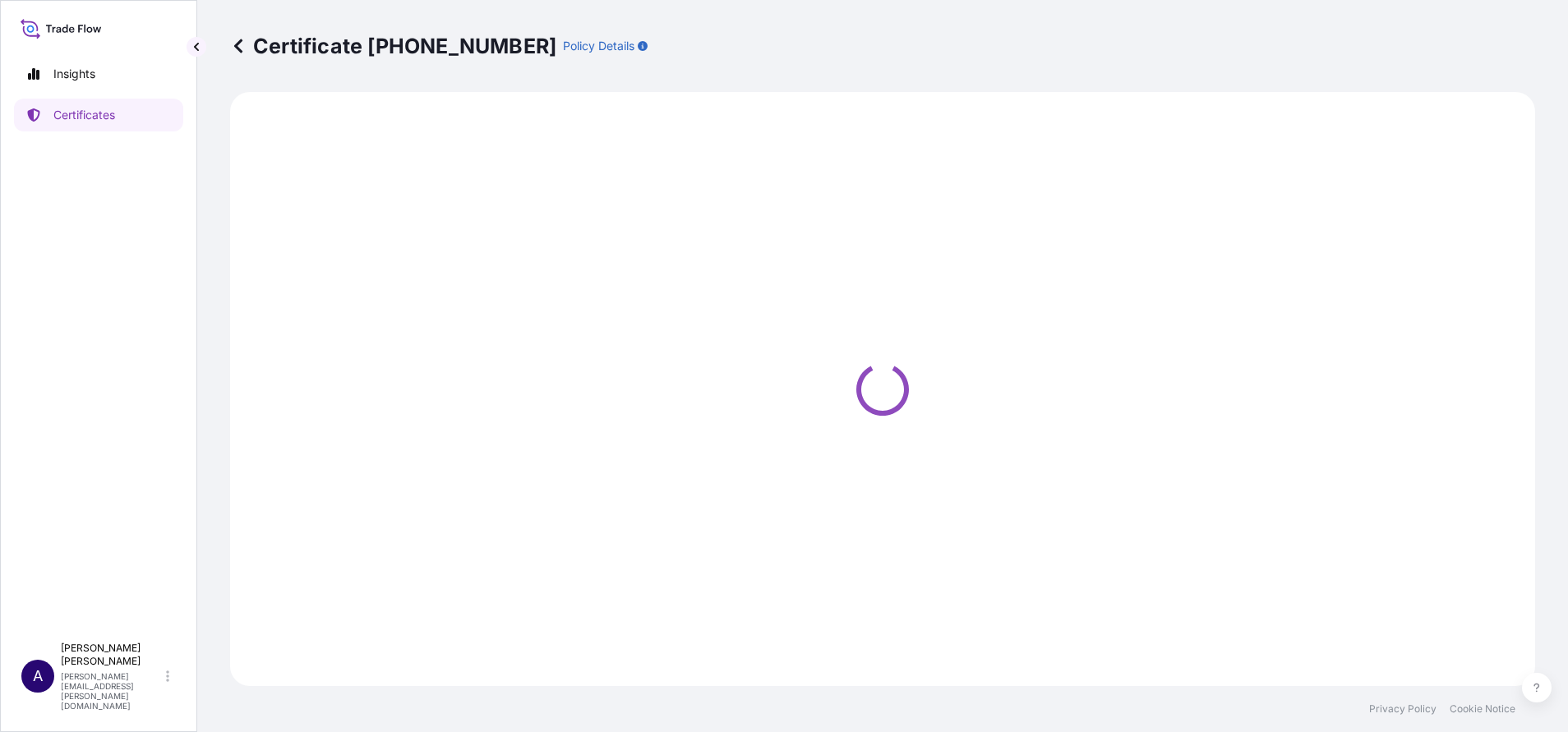
select select "Vessel"
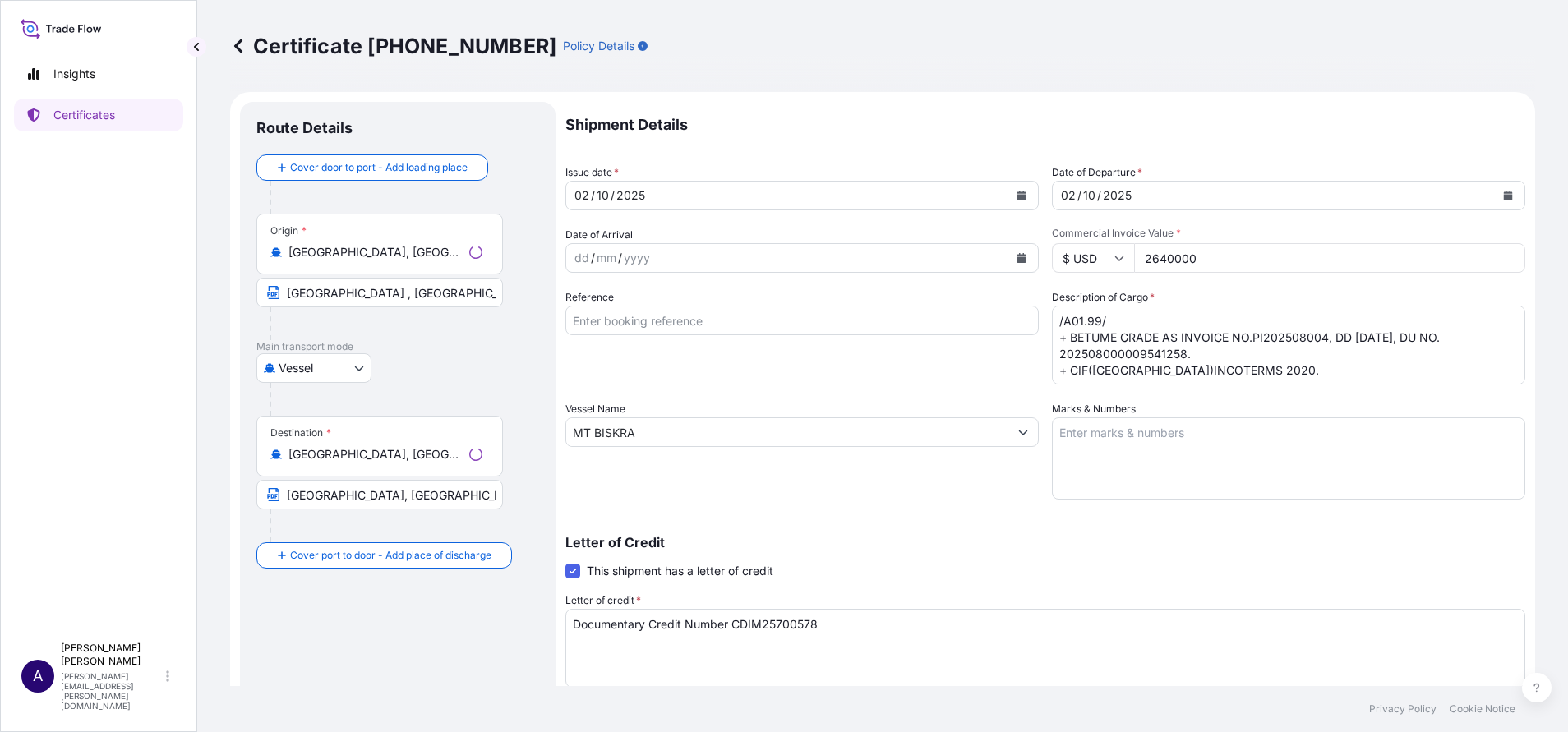
select select "32162"
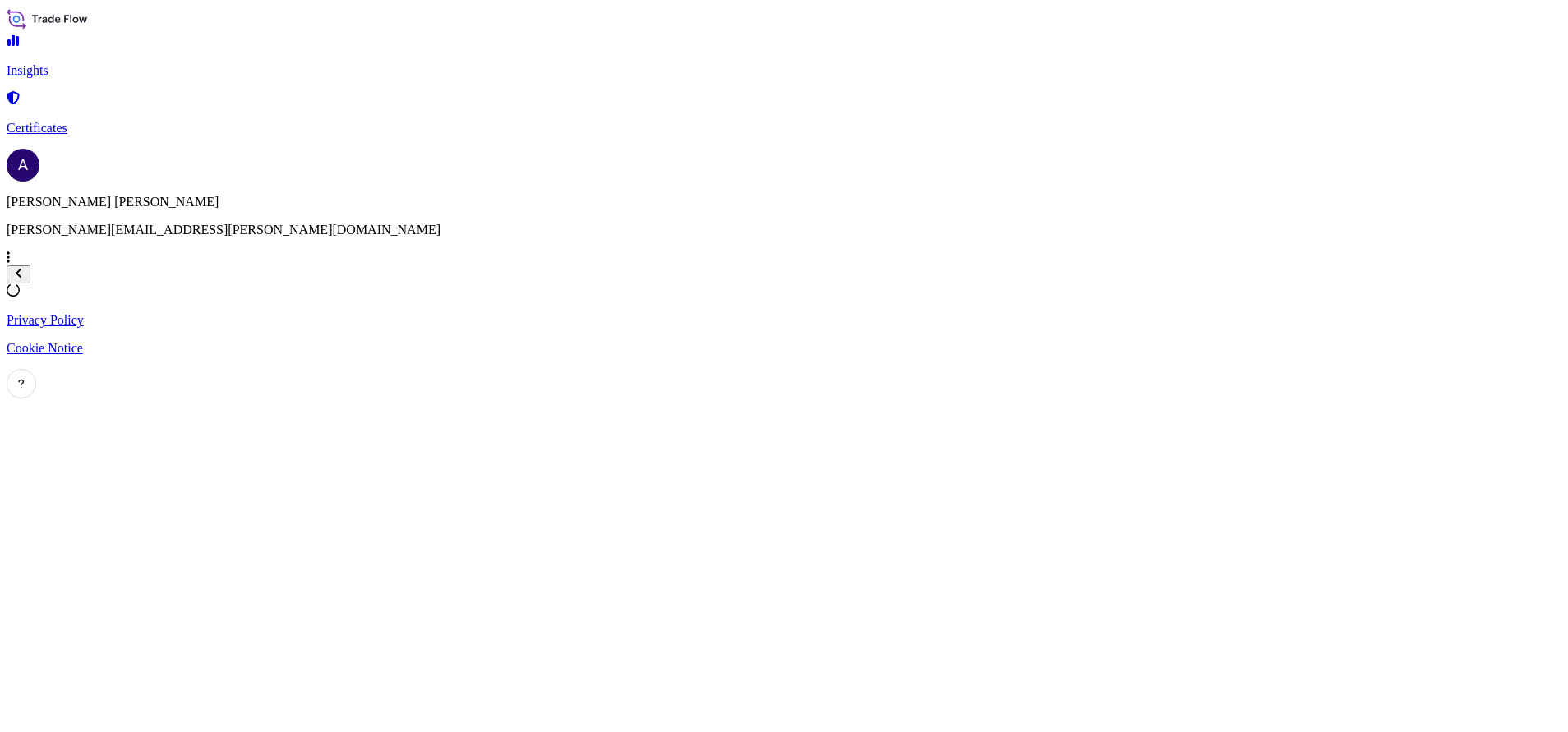
select select "2025"
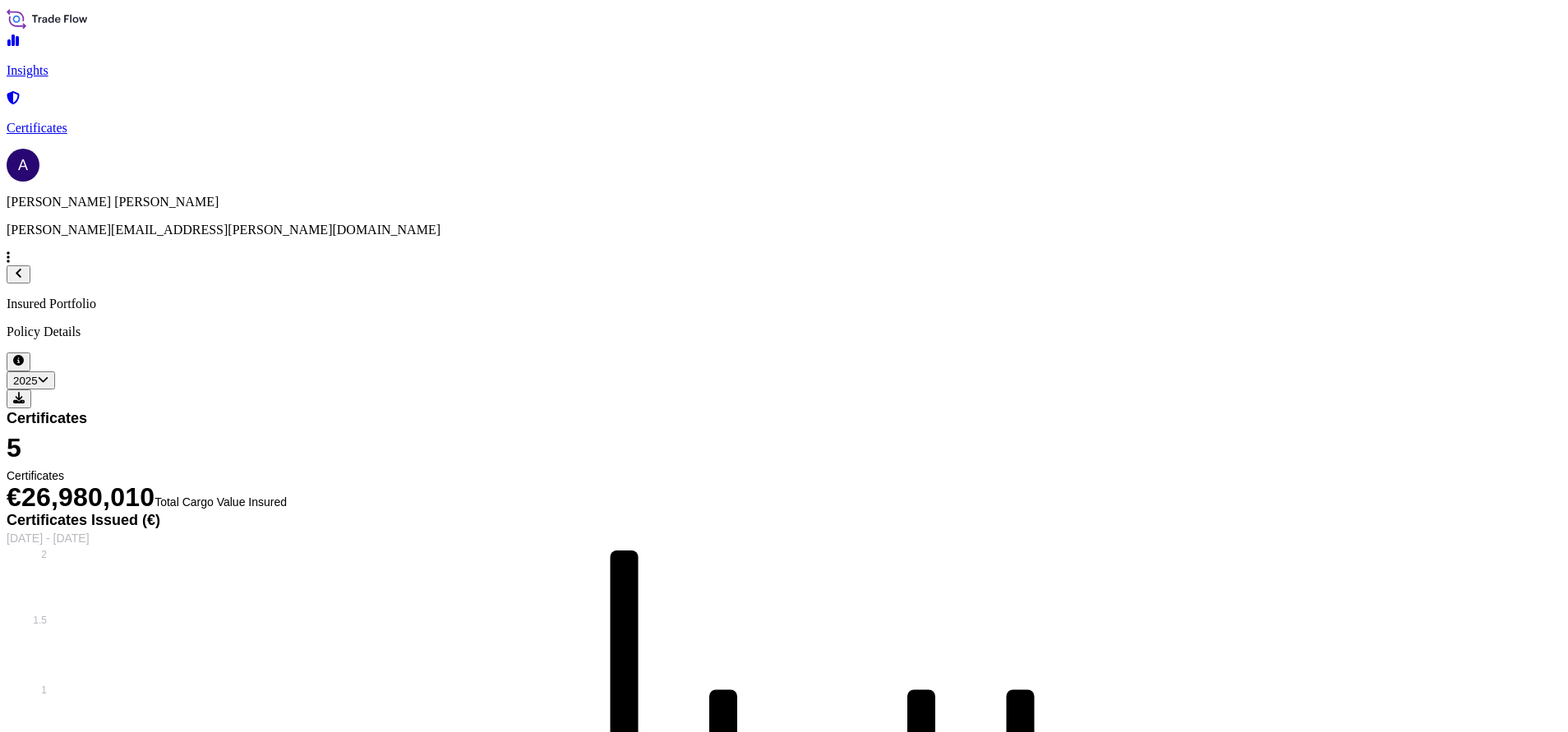
click at [70, 121] on p "Certificates" at bounding box center [784, 128] width 1555 height 15
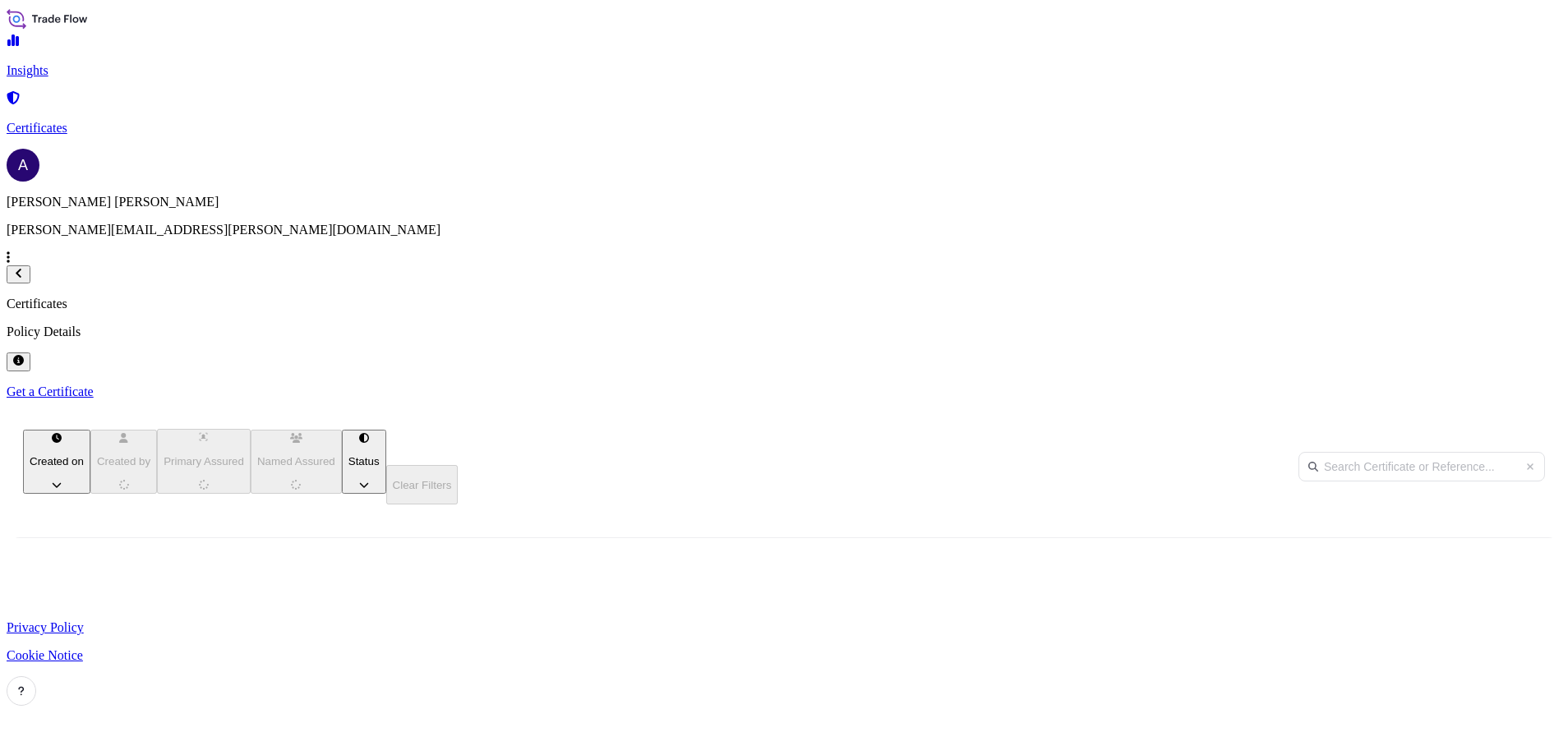
scroll to position [447, 1286]
click at [883, 296] on div "Certificates Policy Details Get a Certificate" at bounding box center [784, 347] width 1555 height 102
click at [123, 615] on span "[PHONE_NUMBER]" at bounding box center [71, 623] width 104 height 16
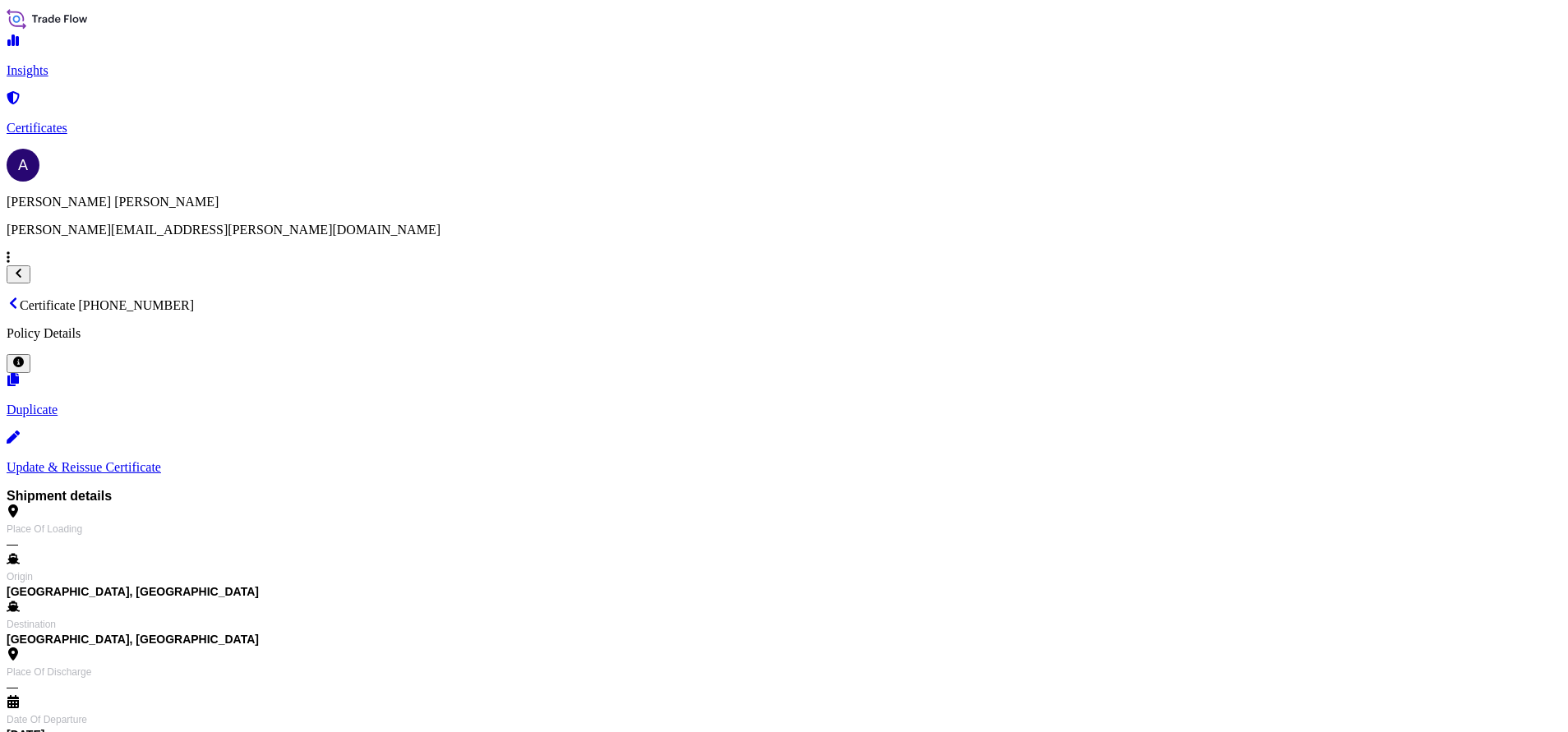
click at [1383, 460] on p "Update & Reissue Certificate" at bounding box center [784, 468] width 1555 height 15
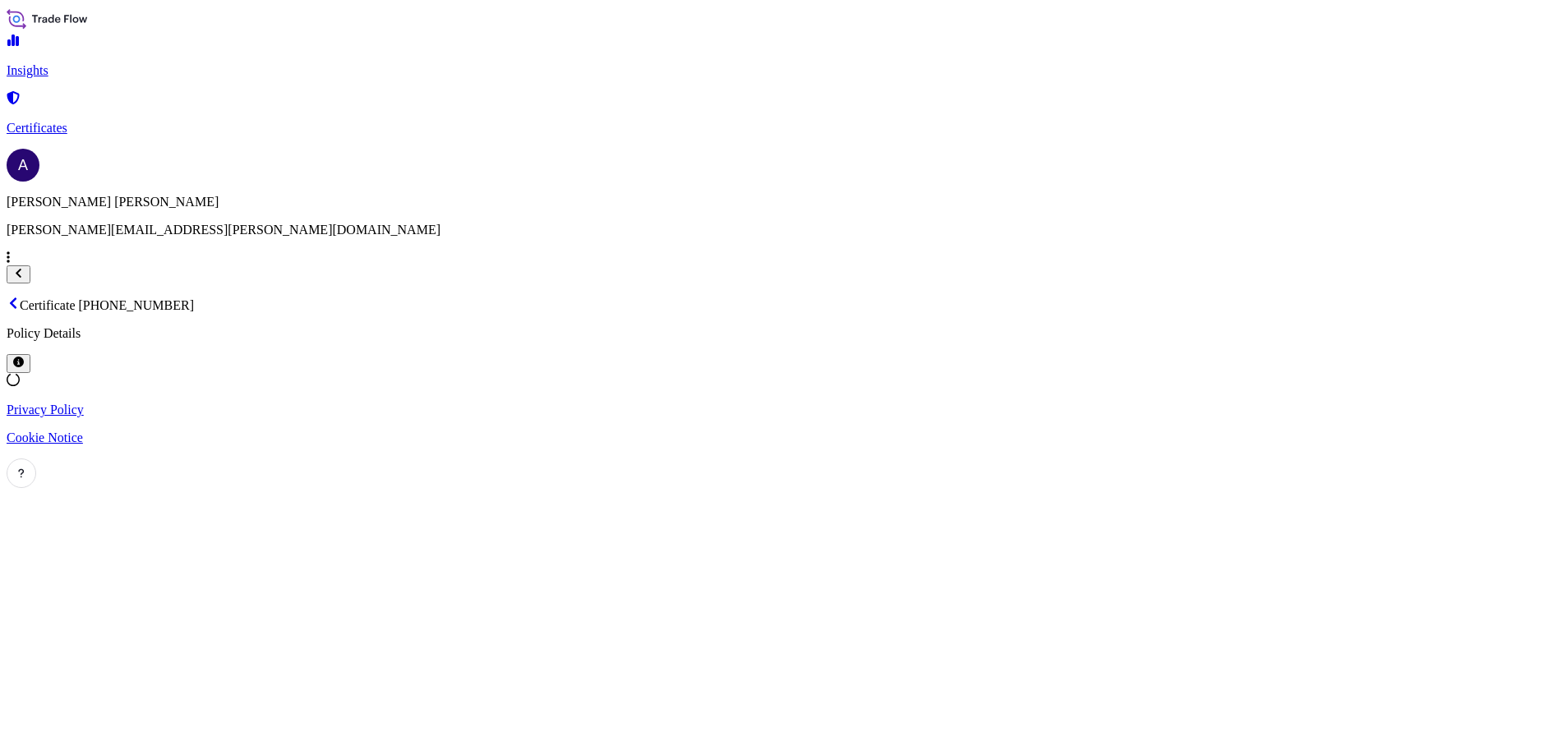
select select "Vessel"
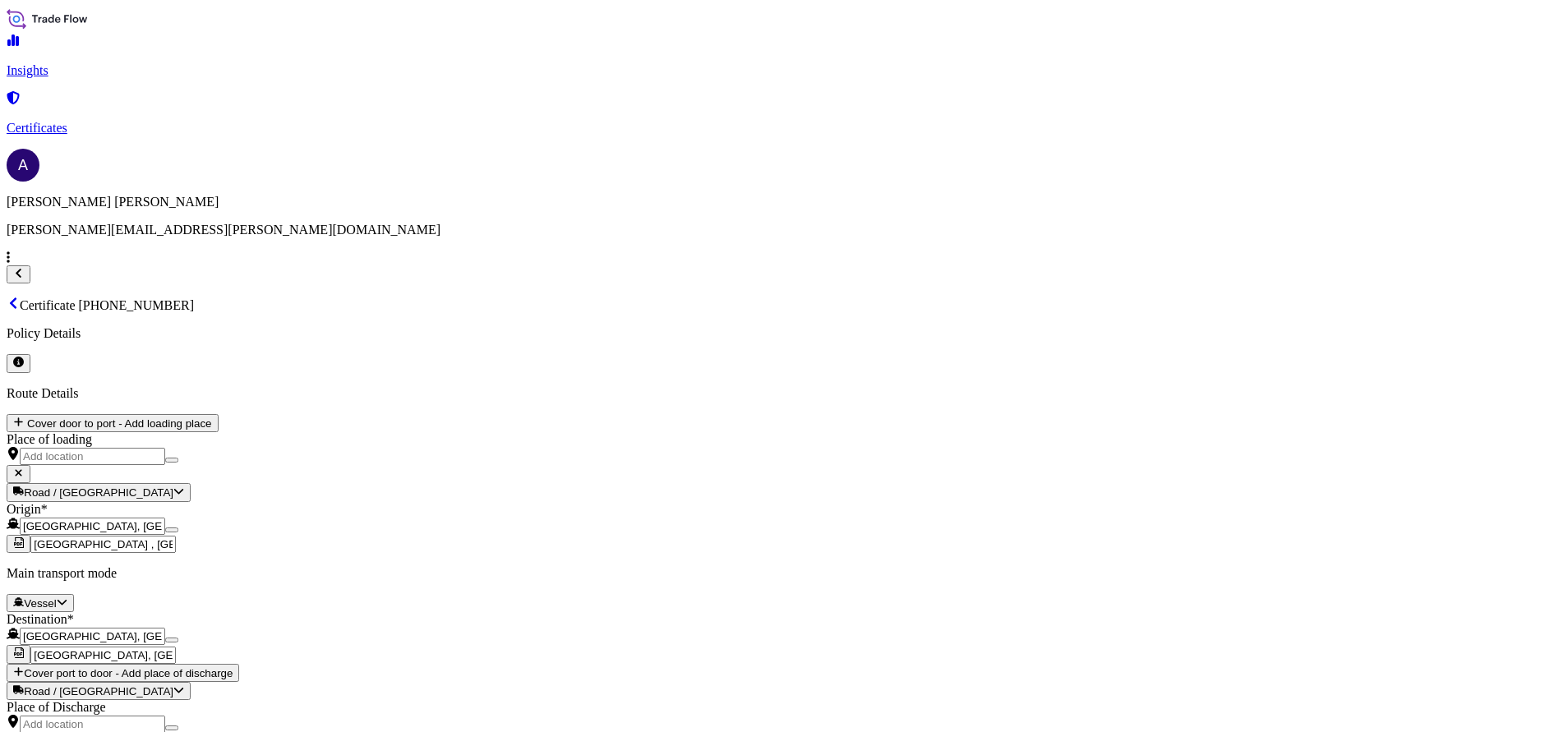
select select "32162"
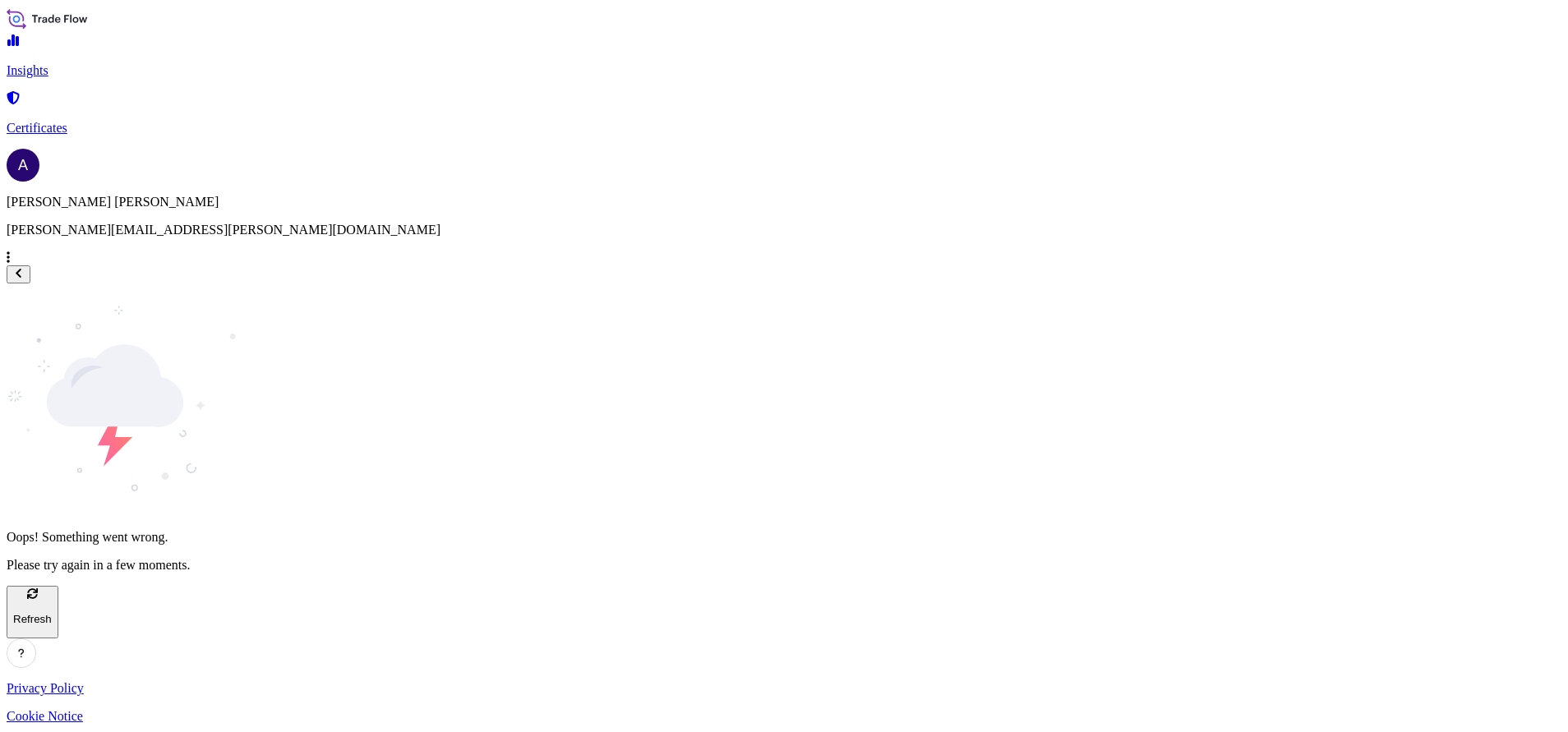
drag, startPoint x: 1560, startPoint y: 348, endPoint x: 1555, endPoint y: 324, distance: 24.5
click at [1555, 324] on div "Oops! Something went wrong. Please try again in a few moments. Refresh" at bounding box center [784, 476] width 1555 height 385
click at [81, 72] on p "Insights" at bounding box center [784, 71] width 1555 height 15
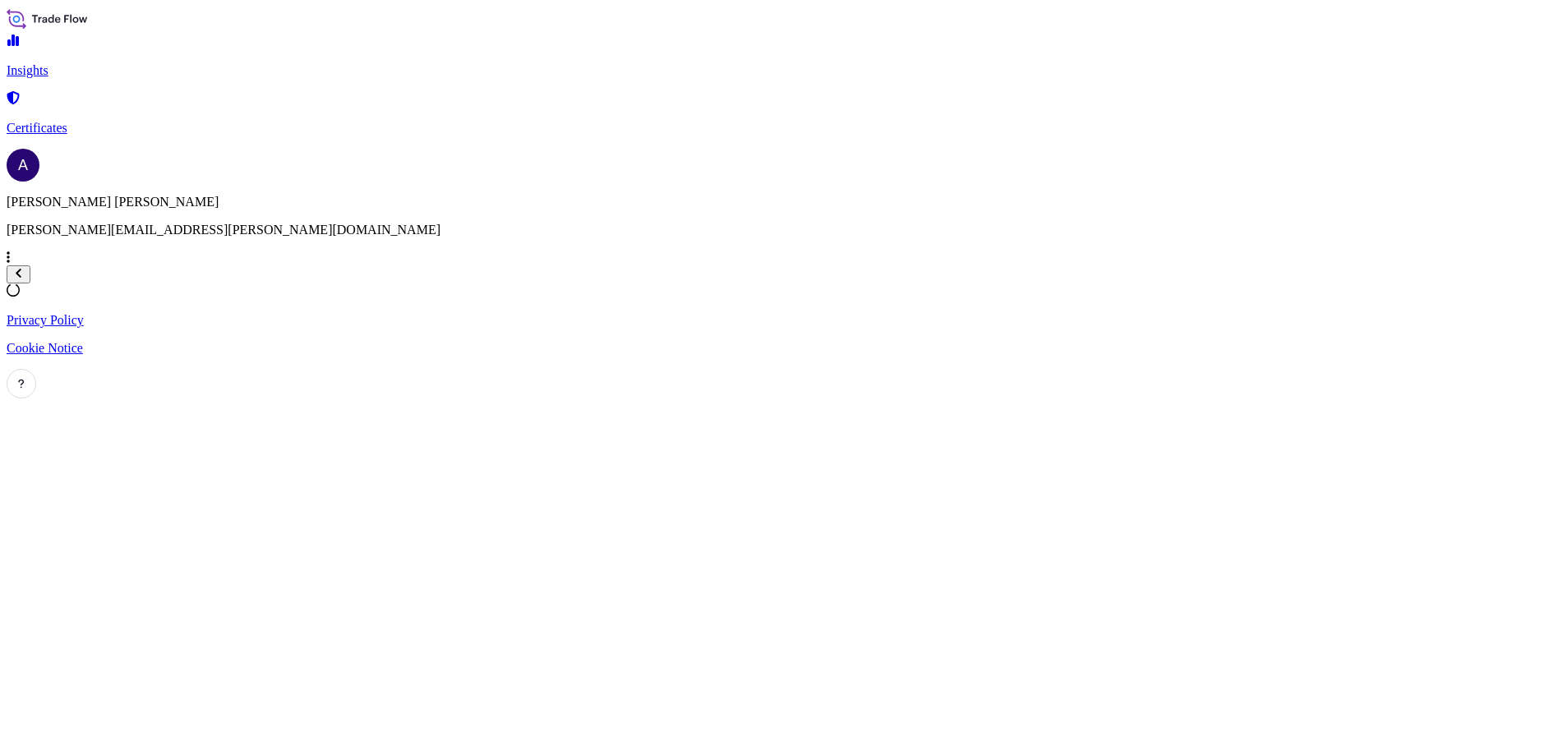
select select "2025"
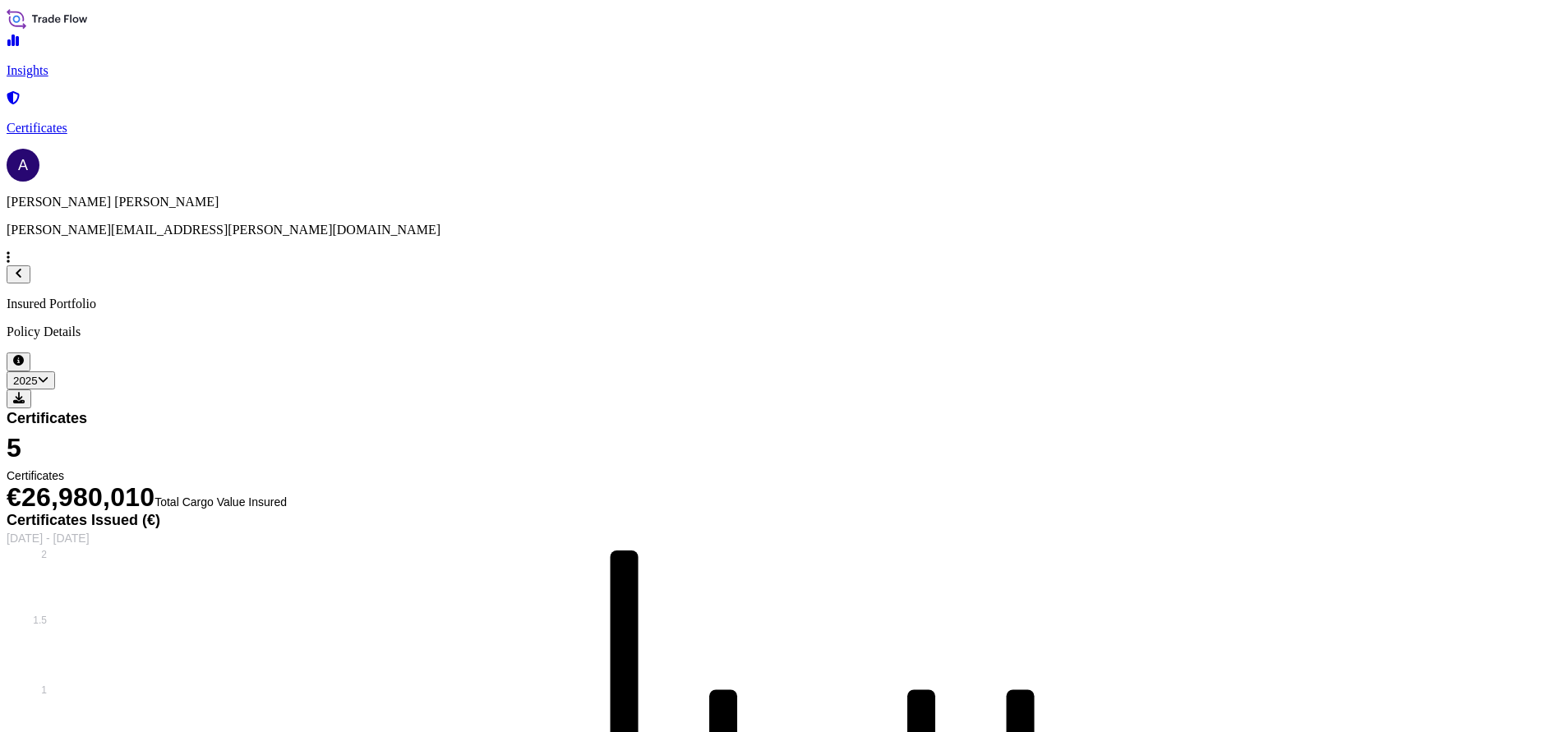
click at [75, 121] on p "Certificates" at bounding box center [784, 128] width 1555 height 15
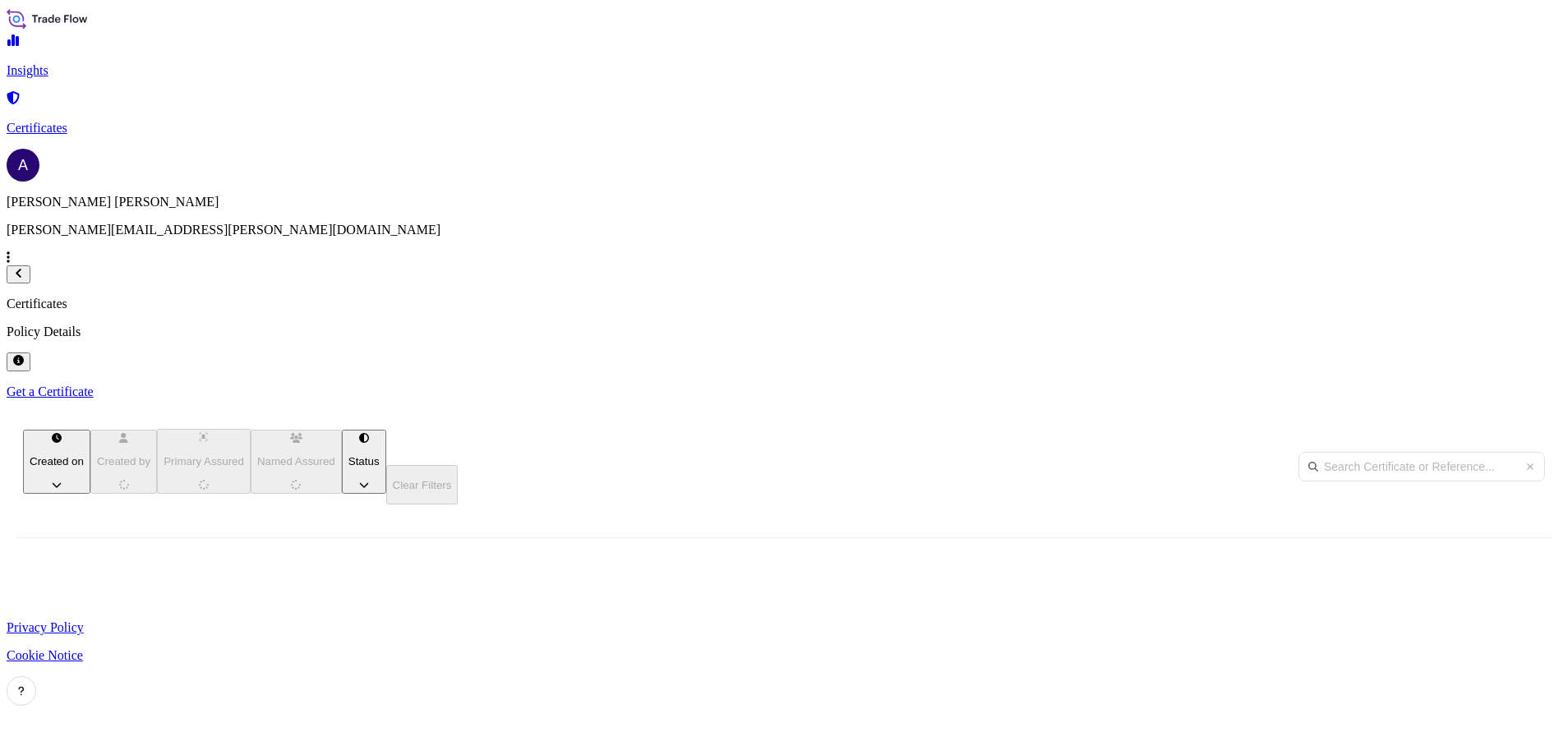
scroll to position [447, 1286]
click at [123, 615] on span "[PHONE_NUMBER]" at bounding box center [71, 623] width 104 height 16
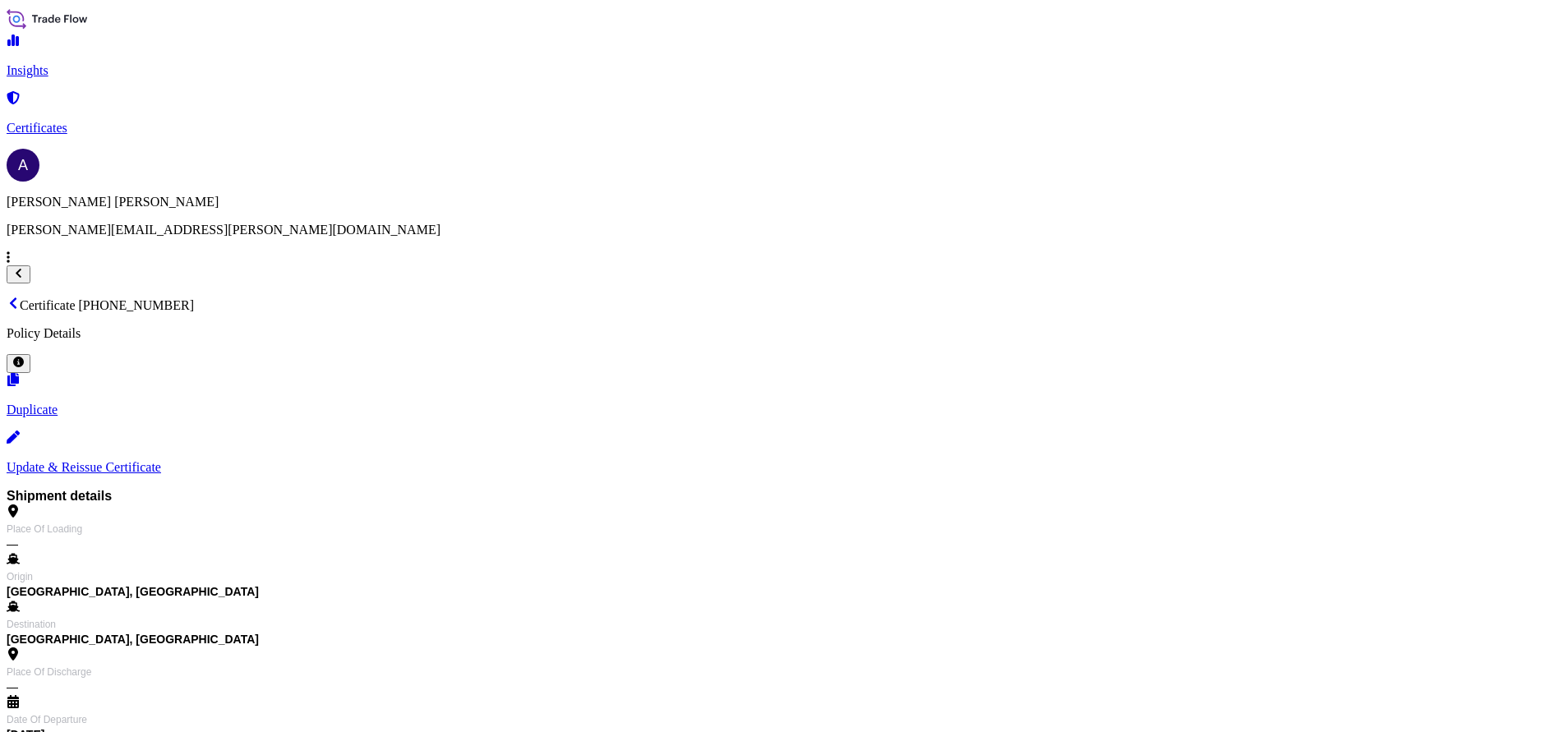
click at [1392, 460] on p "Update & Reissue Certificate" at bounding box center [784, 468] width 1555 height 15
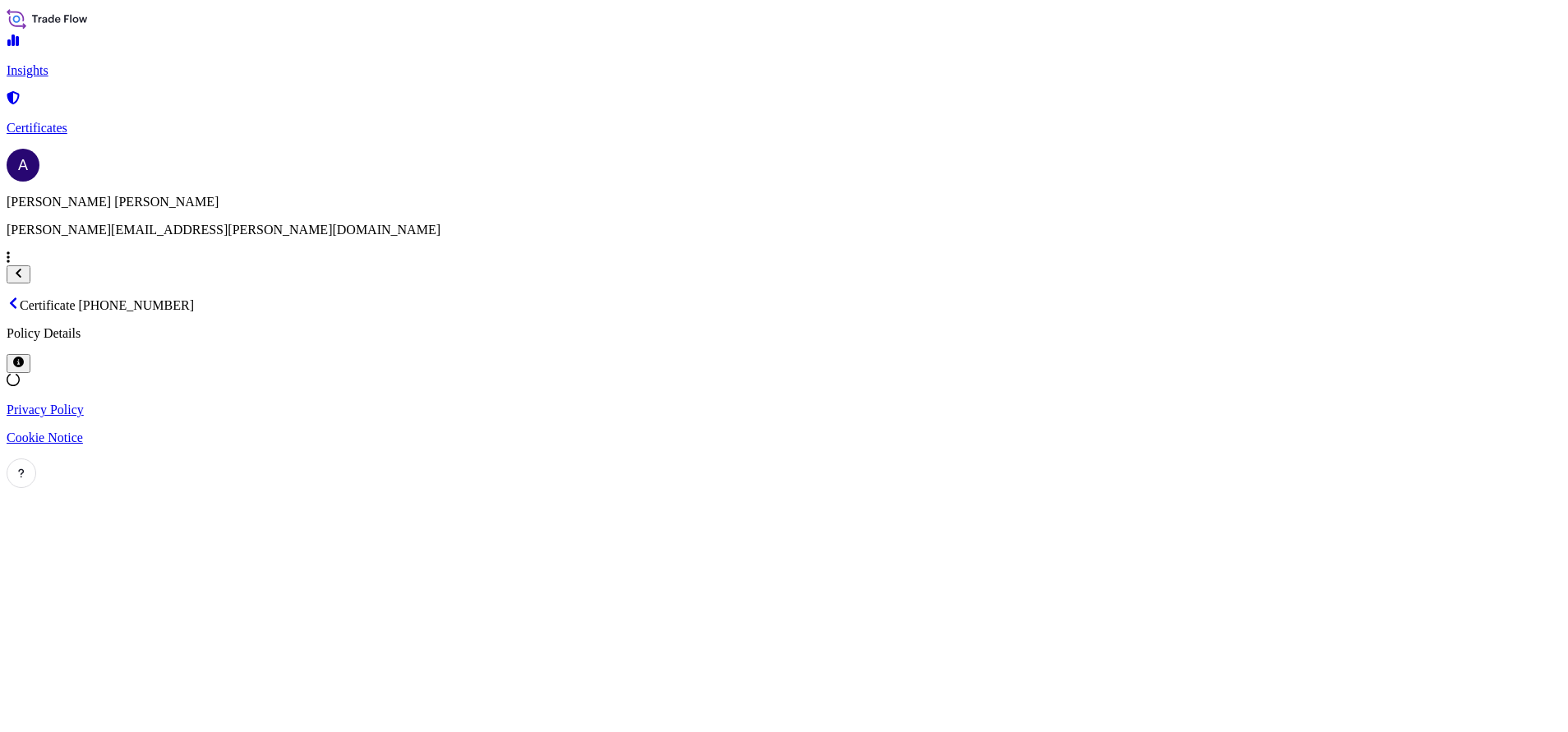
select select "Vessel"
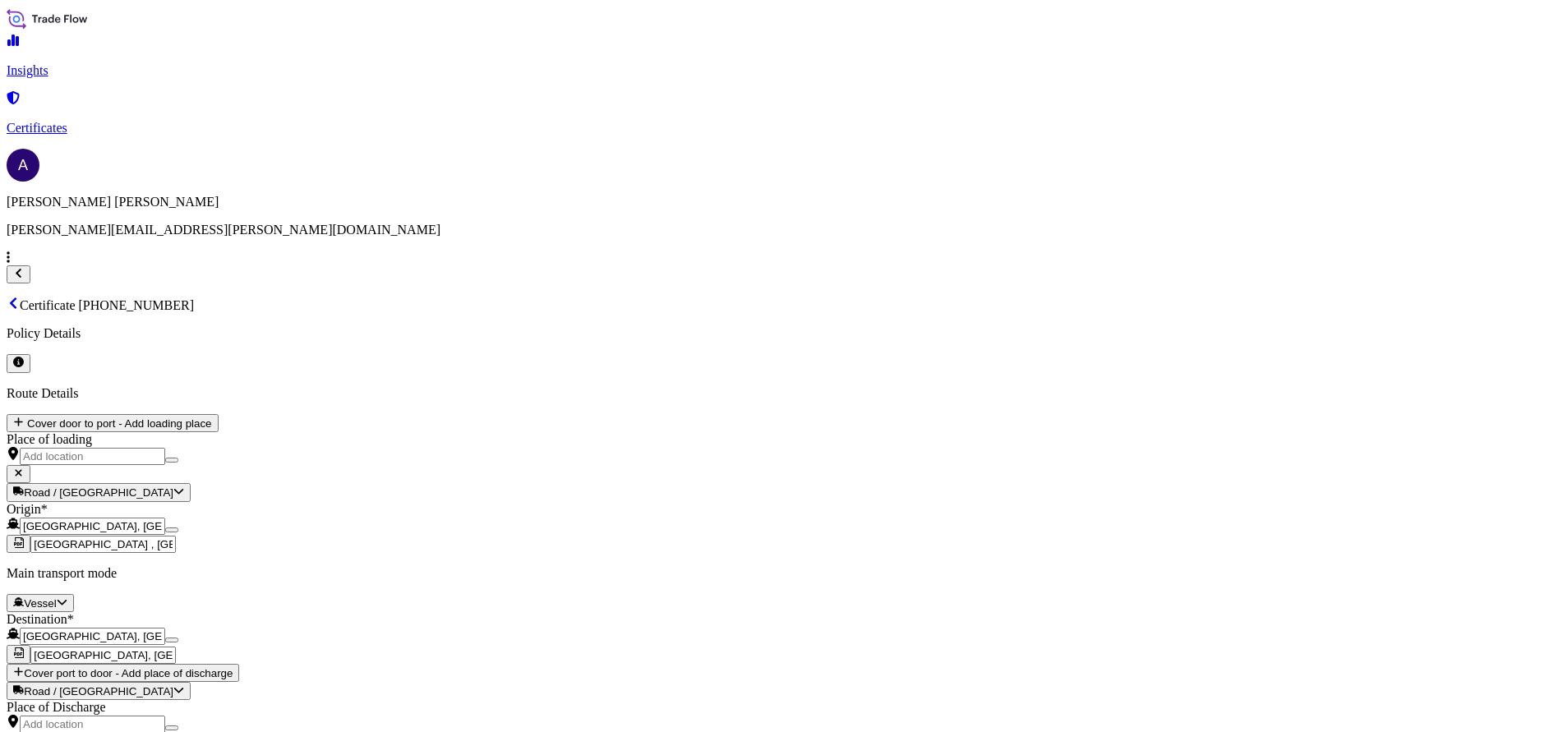
scroll to position [207, 0]
type textarea "Documentary Credit Number CDIM25700578"
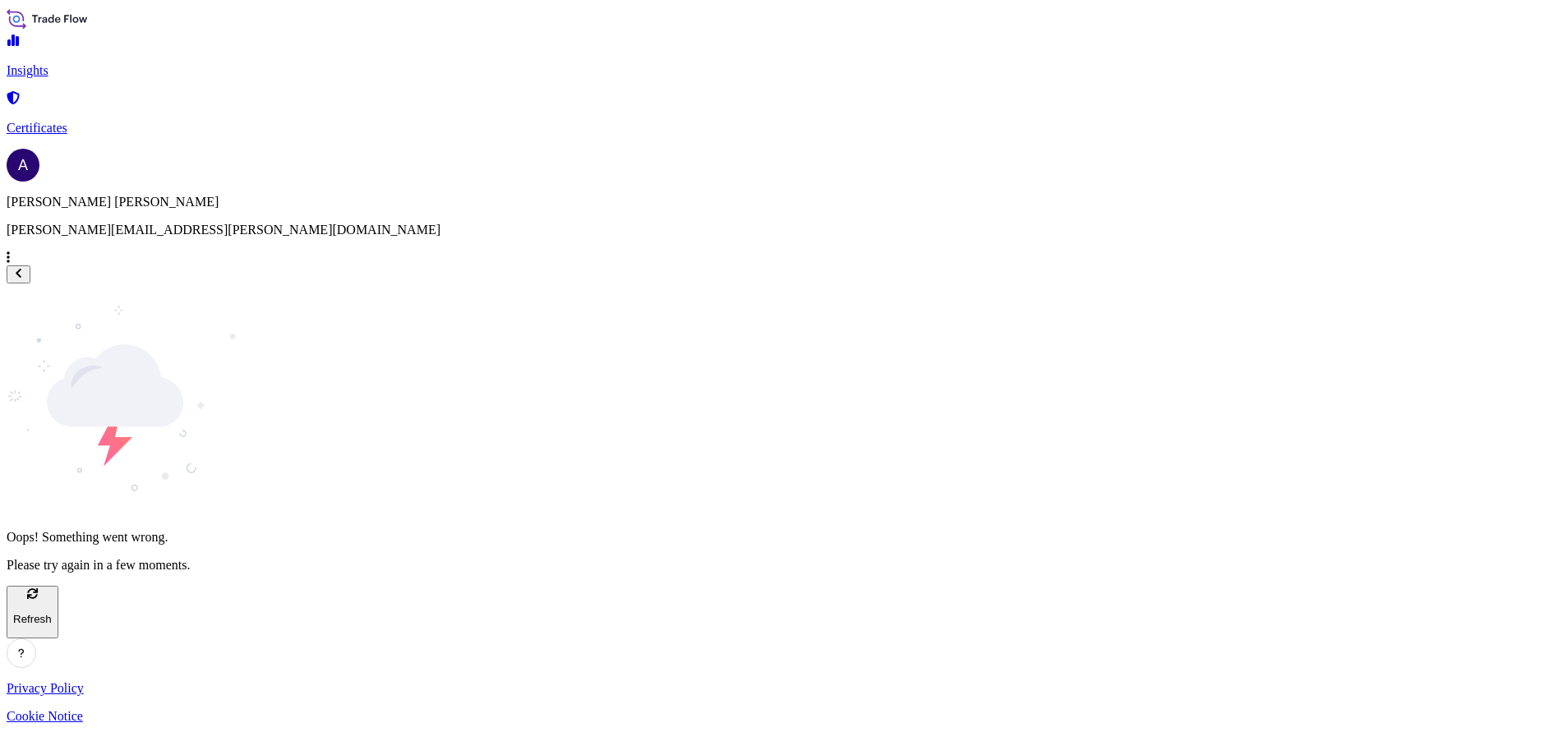
click at [84, 76] on p "Insights" at bounding box center [784, 71] width 1555 height 15
select select "2025"
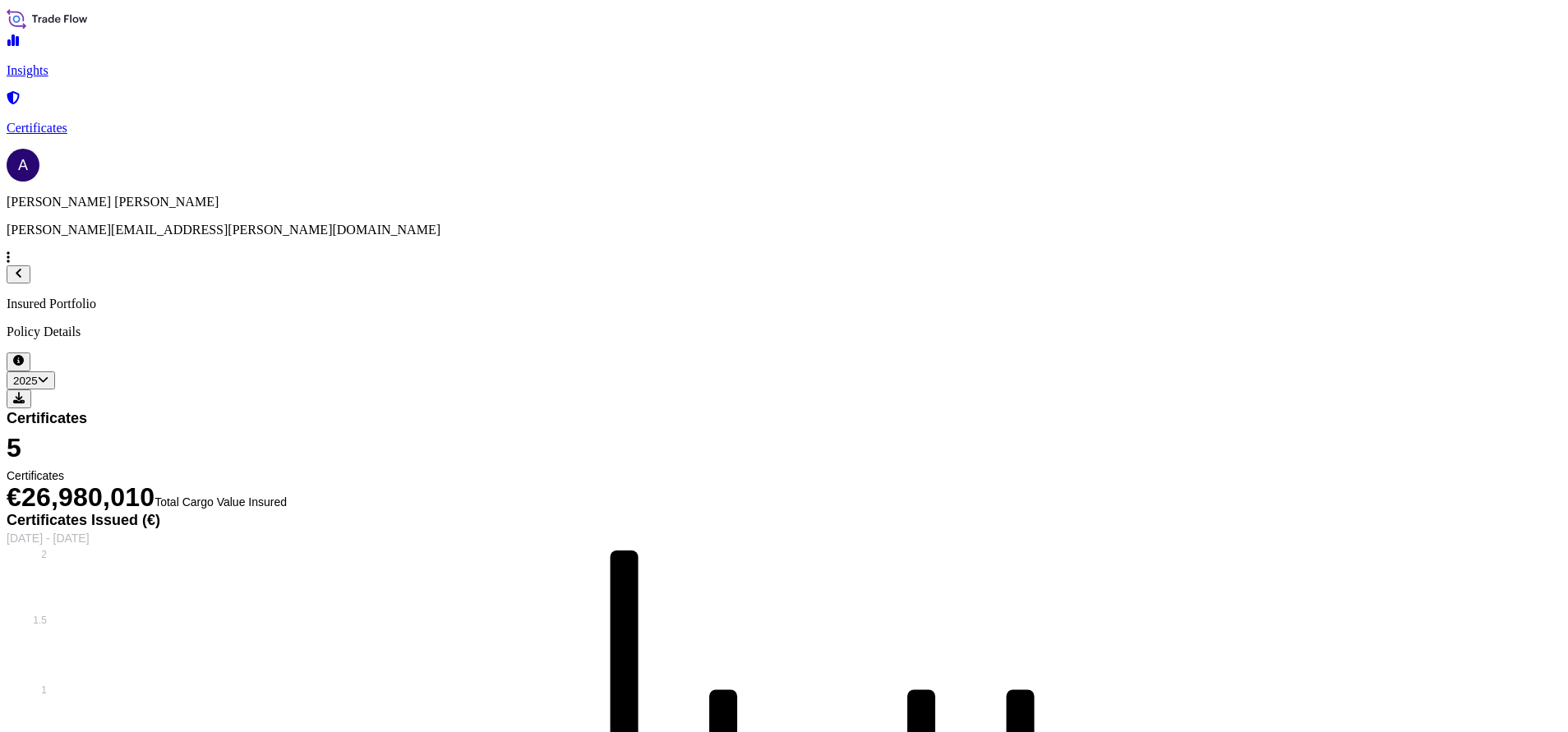
click at [68, 121] on p "Certificates" at bounding box center [784, 128] width 1555 height 15
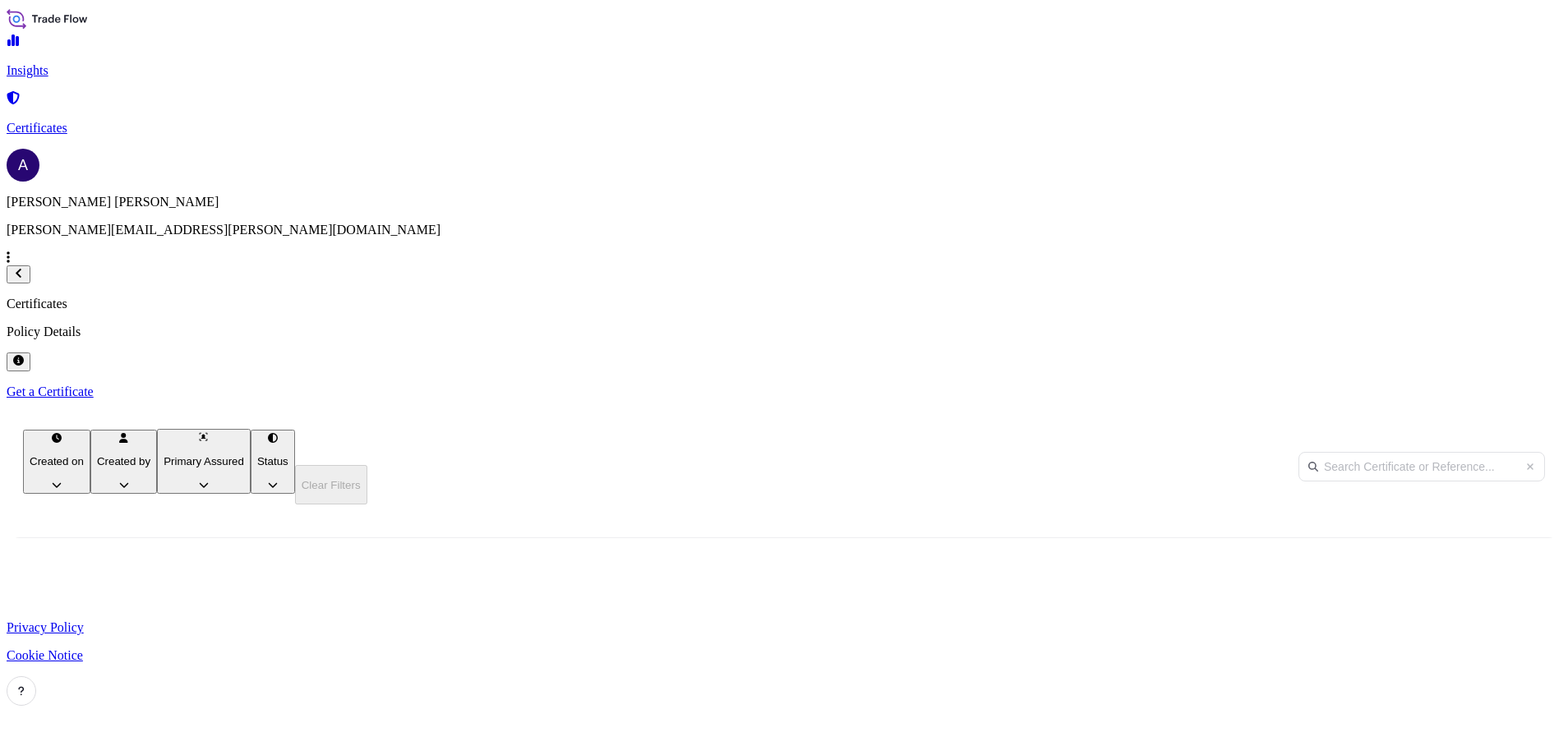
scroll to position [447, 1286]
click at [123, 615] on span "[PHONE_NUMBER]" at bounding box center [71, 623] width 104 height 16
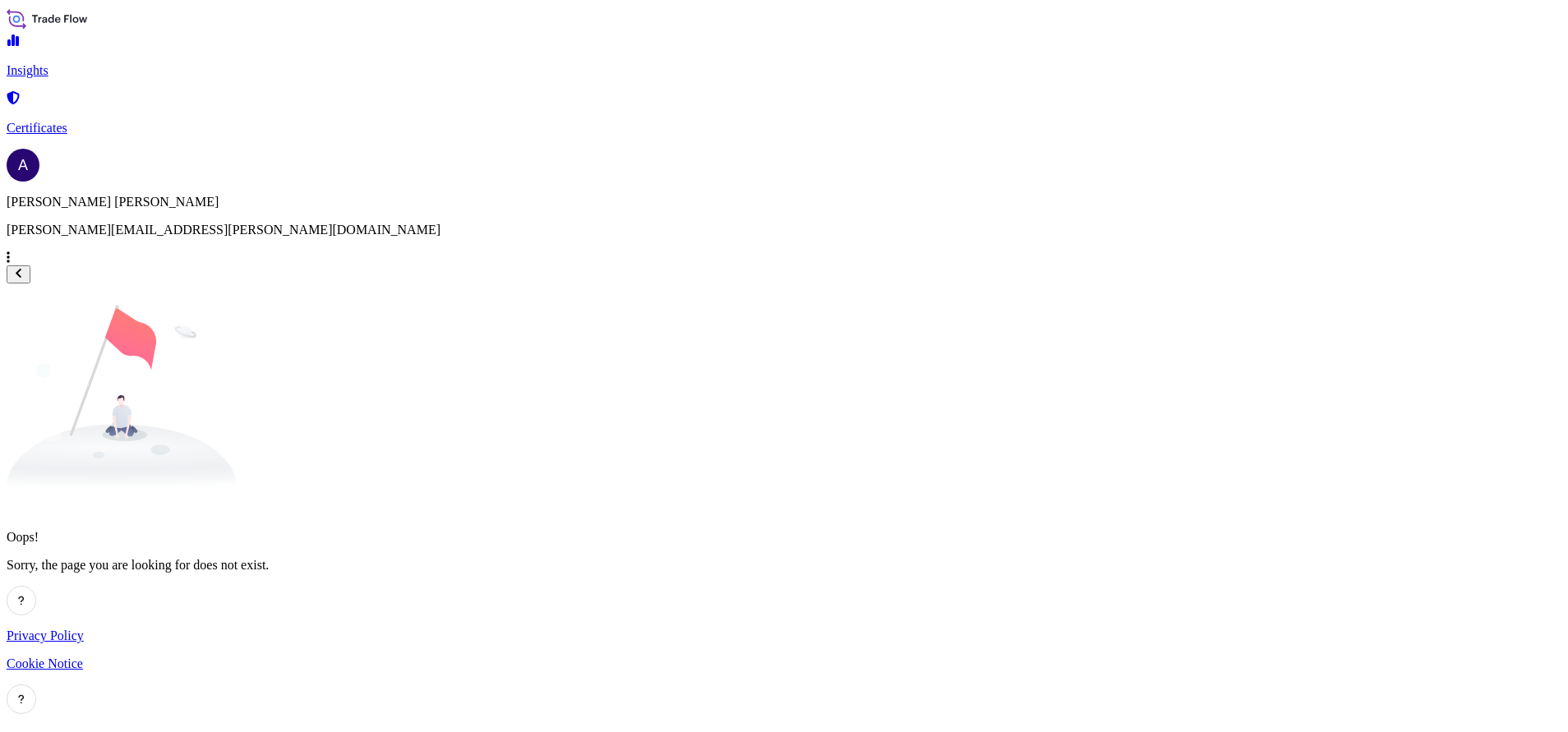
click at [95, 121] on p "Certificates" at bounding box center [784, 128] width 1555 height 15
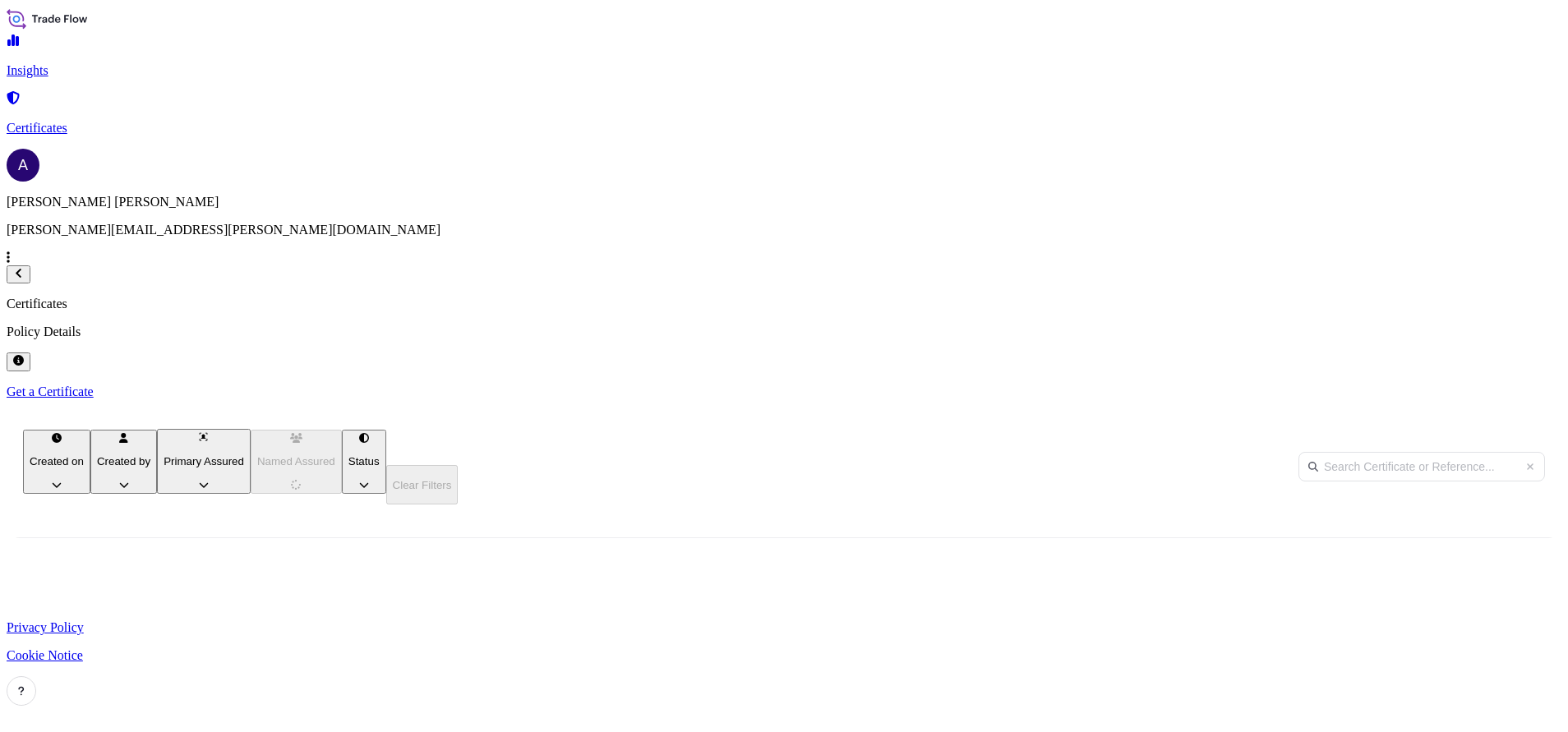
scroll to position [447, 1286]
drag, startPoint x: 299, startPoint y: 262, endPoint x: 241, endPoint y: 260, distance: 58.0
click at [163, 597] on div "32162-6-2" at bounding box center [84, 624] width 156 height 55
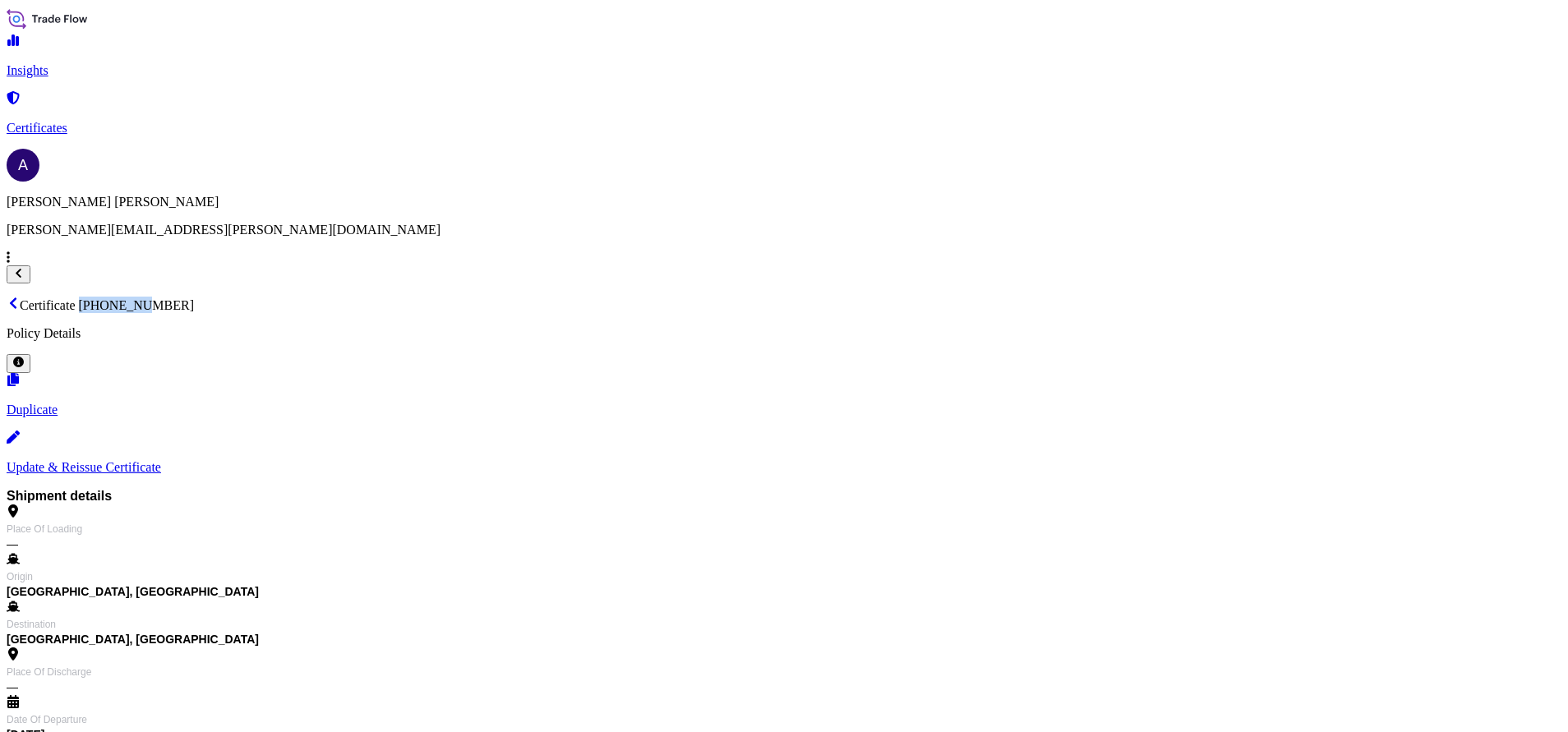
drag, startPoint x: 474, startPoint y: 52, endPoint x: 372, endPoint y: 46, distance: 102.2
click at [372, 296] on p "Certificate 32162-6-2" at bounding box center [784, 304] width 1555 height 16
copy p "32162-6-2"
click at [90, 124] on link "Certificates" at bounding box center [784, 114] width 1555 height 43
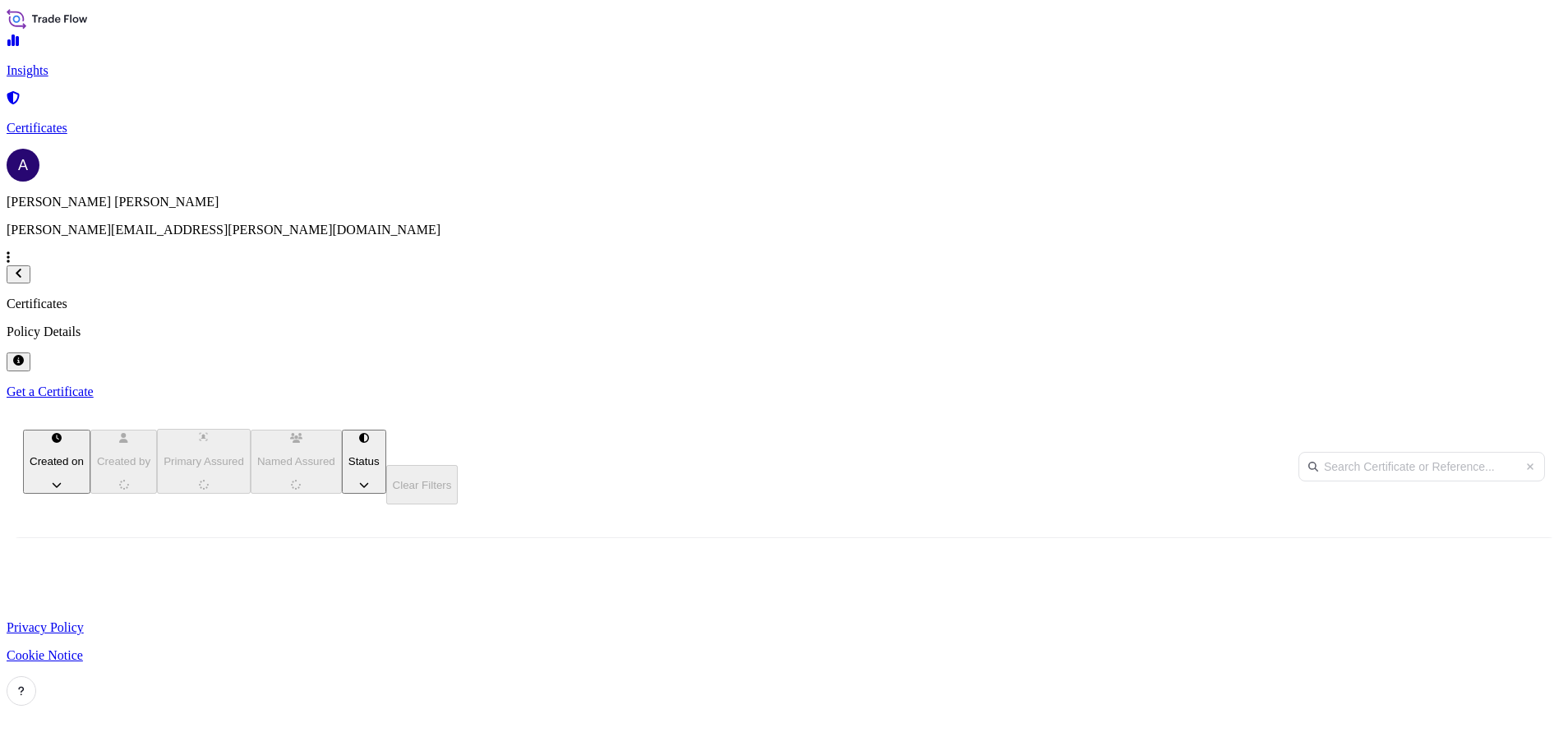
scroll to position [447, 1286]
click at [1311, 597] on div at bounding box center [1287, 624] width 49 height 55
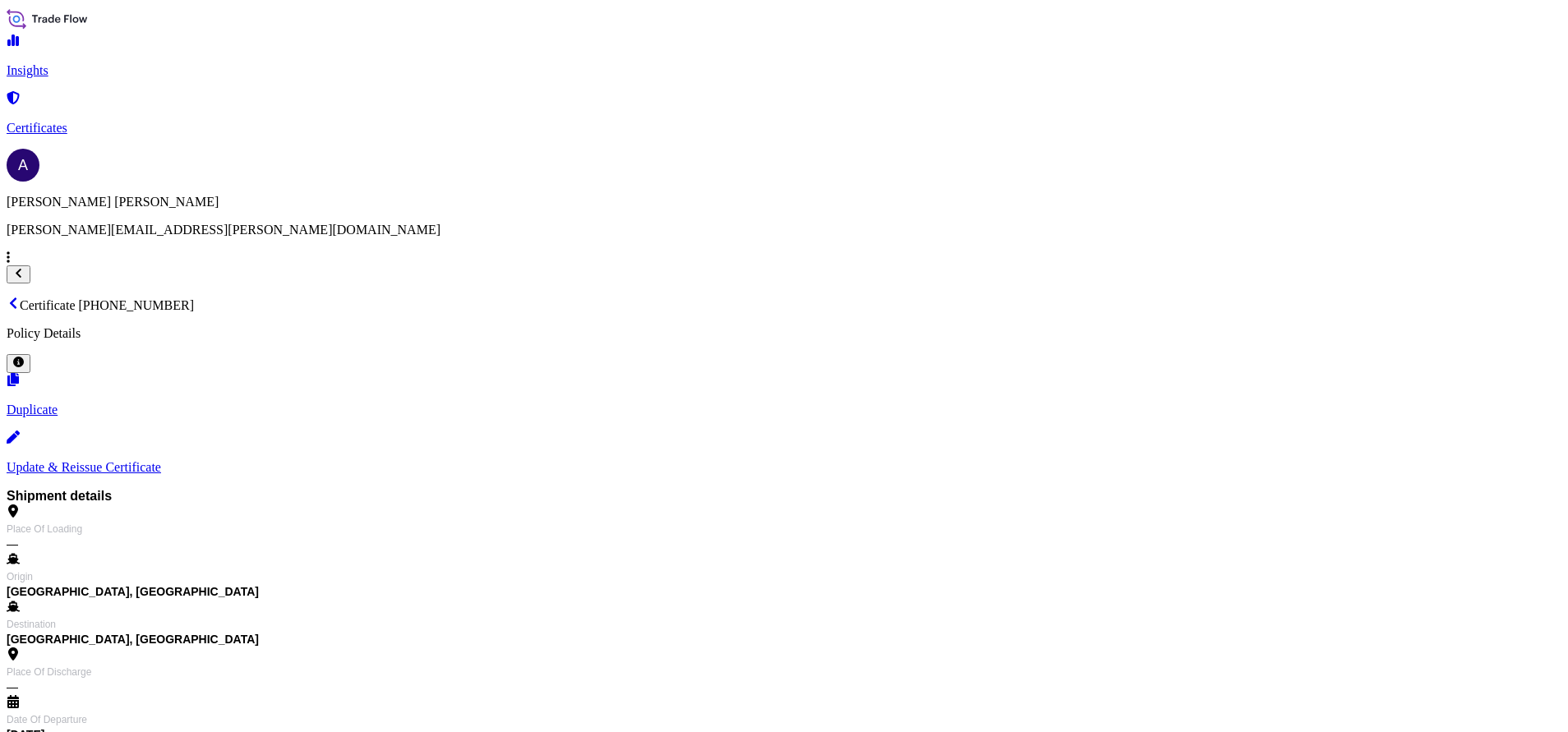
drag, startPoint x: 293, startPoint y: 485, endPoint x: 559, endPoint y: 507, distance: 266.9
copy span "ASSURÉ / Insured/ CONSIGNEE (or to order) TO ORDER OF BANCO DE FOMENTO ANGOLA"
